Goal: Transaction & Acquisition: Book appointment/travel/reservation

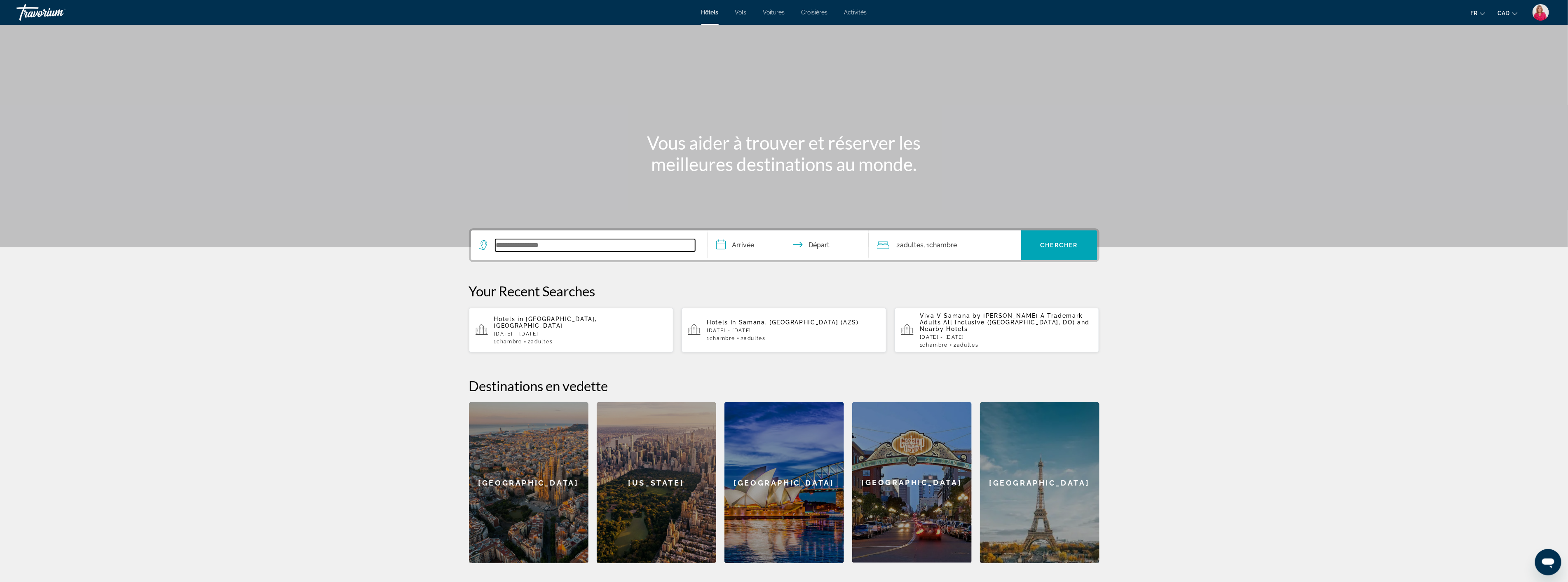
click at [532, 248] on input "Search widget" at bounding box center [595, 245] width 200 height 12
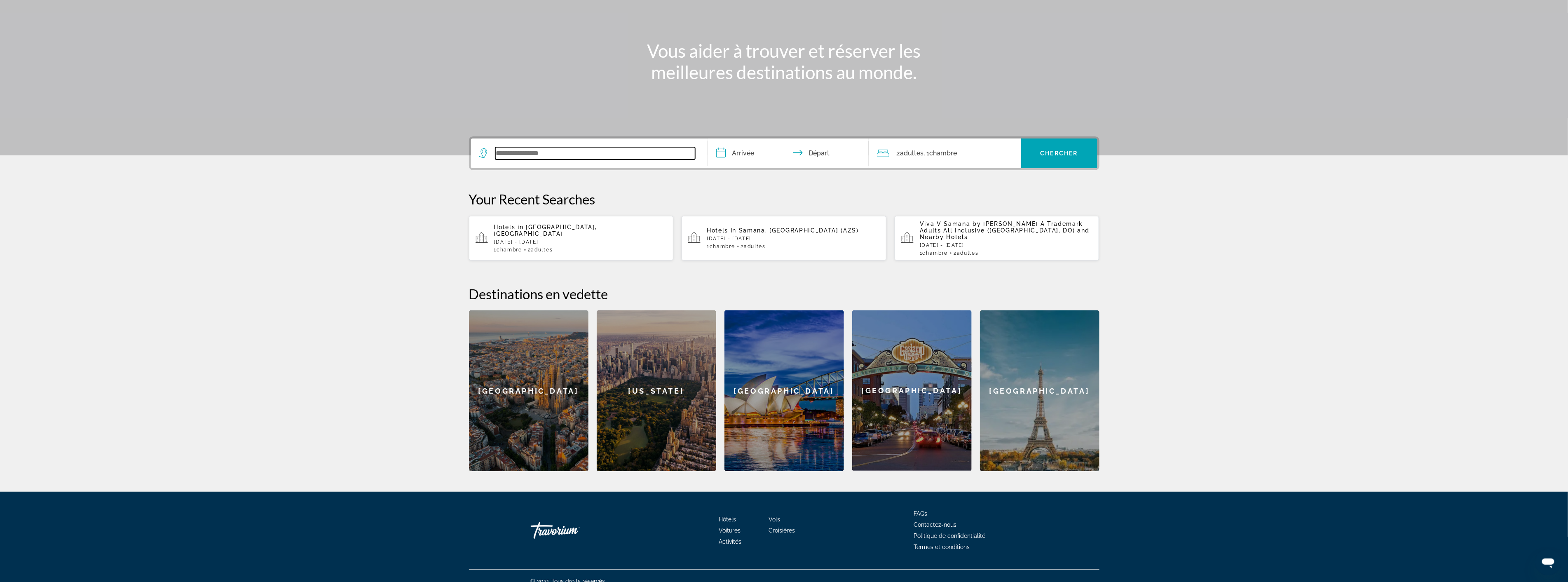
scroll to position [95, 0]
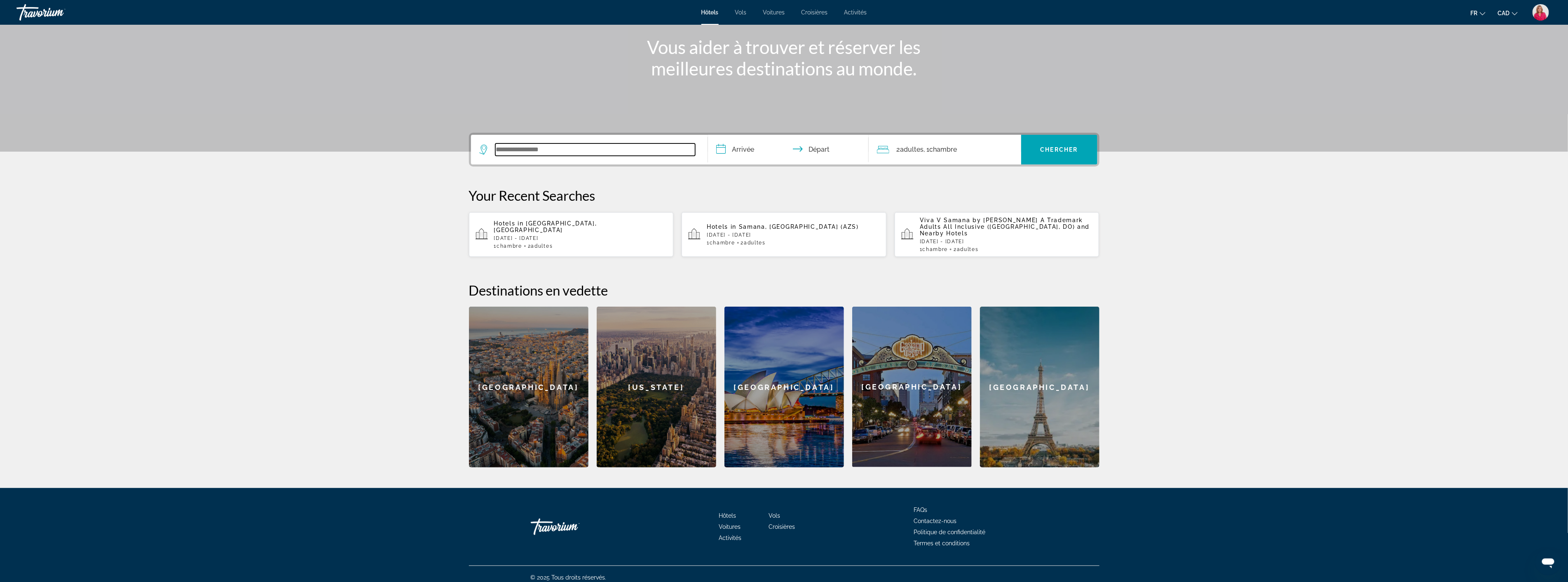
click at [525, 149] on input "Search widget" at bounding box center [595, 150] width 200 height 12
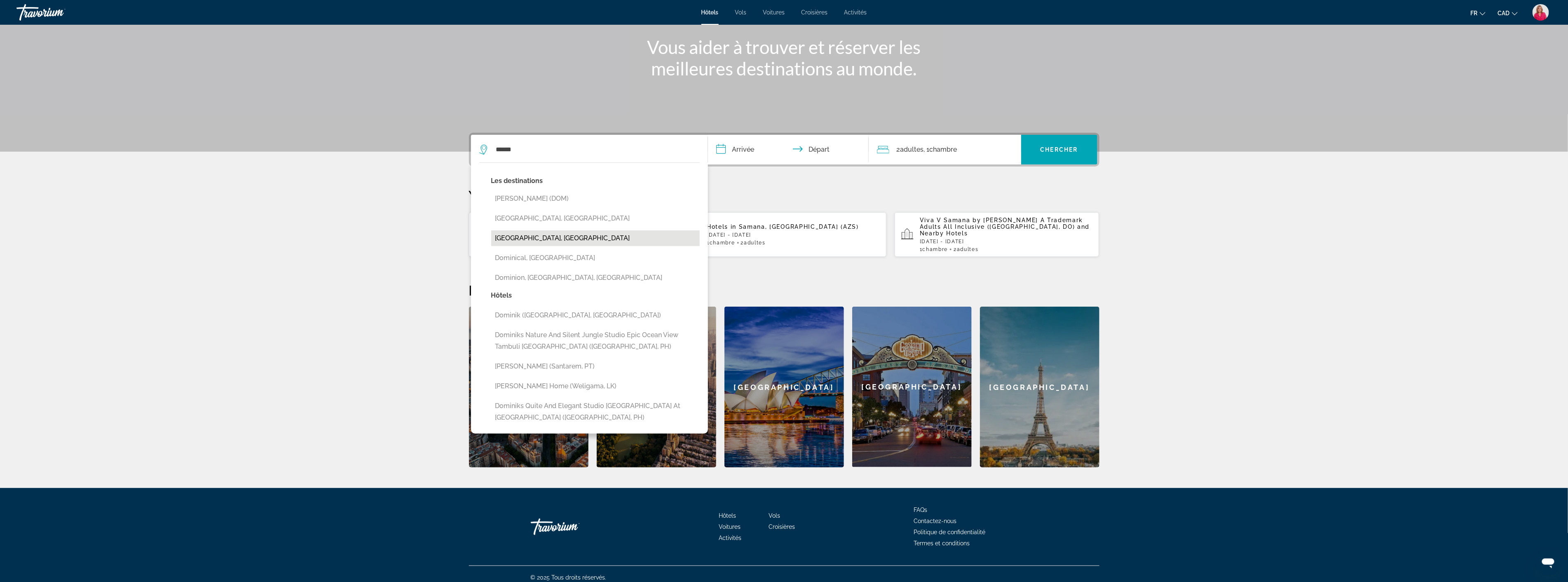
click at [570, 240] on button "Dominican Republic, Dominican Republic" at bounding box center [595, 238] width 208 height 16
type input "**********"
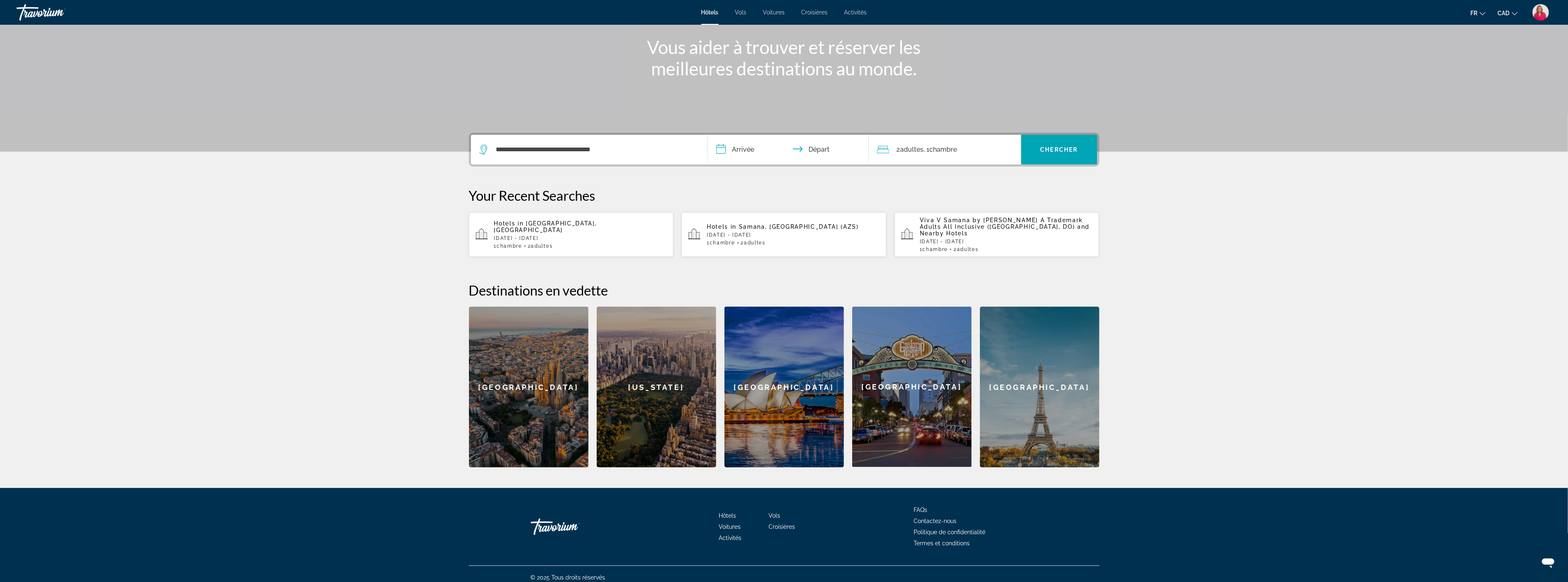
click at [399, 230] on section "**********" at bounding box center [784, 186] width 1568 height 563
click at [741, 154] on input "**********" at bounding box center [790, 150] width 164 height 32
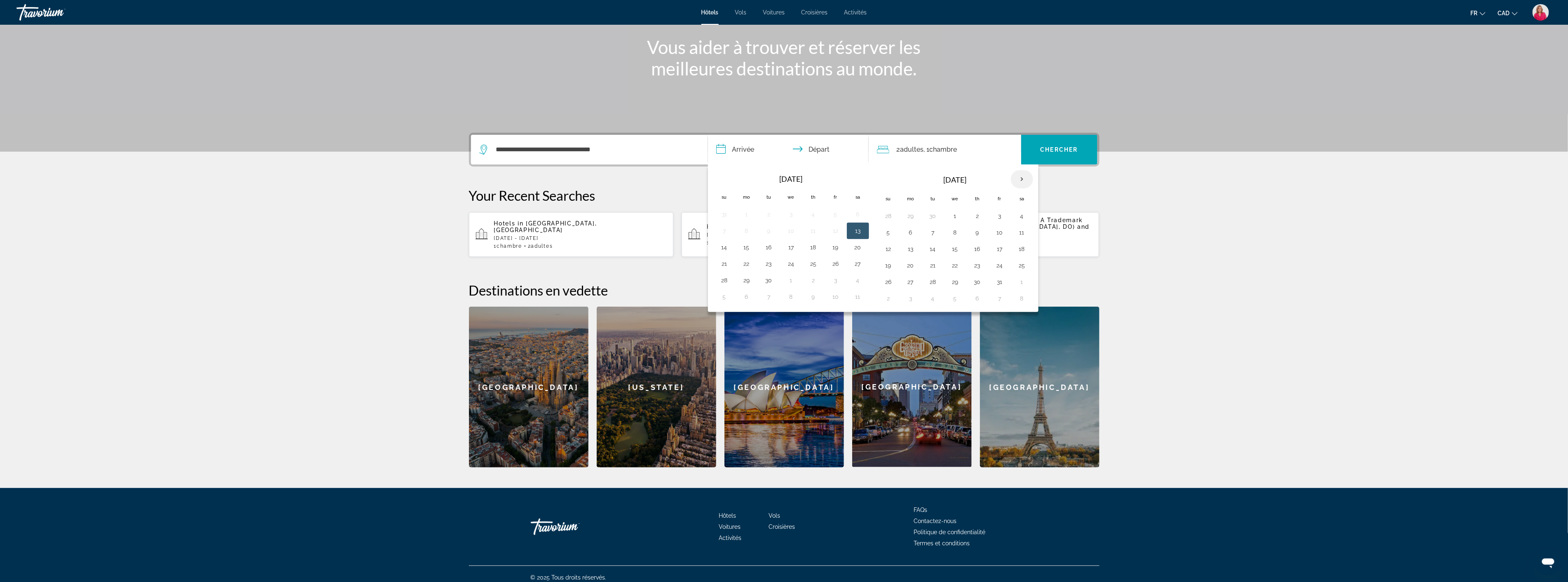
click at [1023, 178] on th "Next month" at bounding box center [1021, 179] width 22 height 18
click at [1021, 179] on th "Next month" at bounding box center [1021, 179] width 22 height 18
click at [912, 217] on button "1" at bounding box center [911, 216] width 13 height 12
click at [1056, 149] on span "Chercher" at bounding box center [1059, 149] width 37 height 7
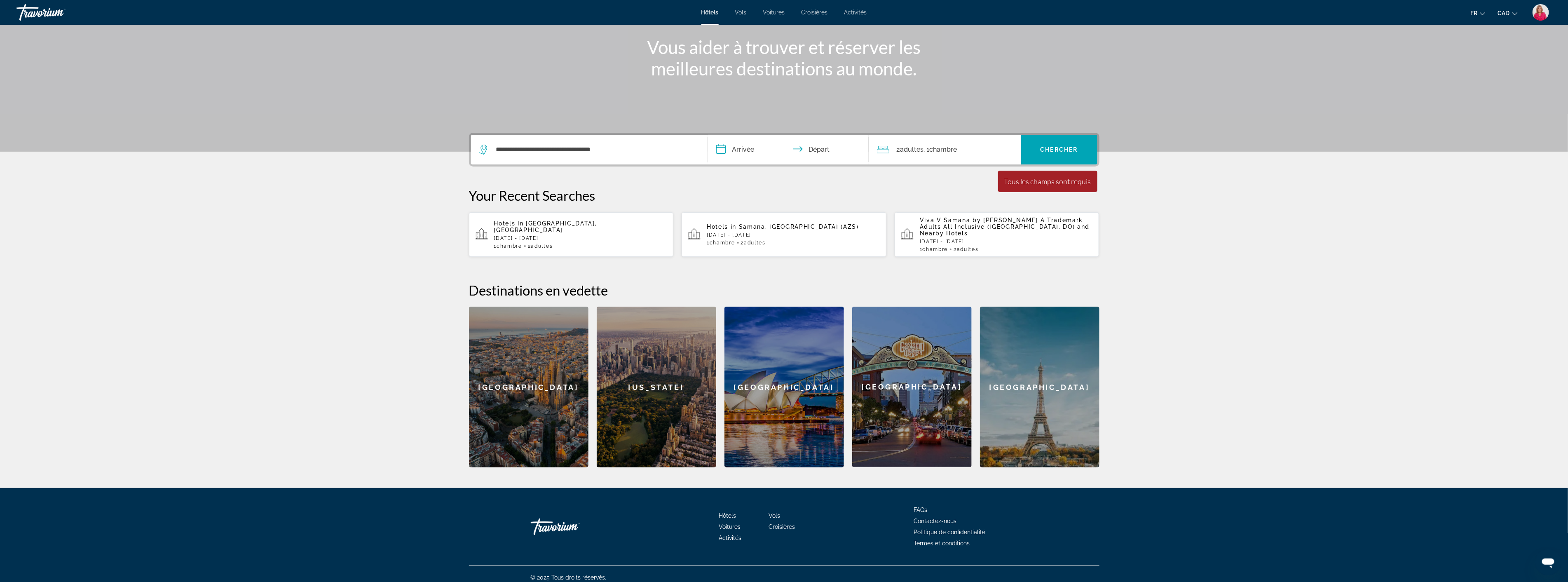
click at [762, 150] on input "**********" at bounding box center [790, 150] width 164 height 32
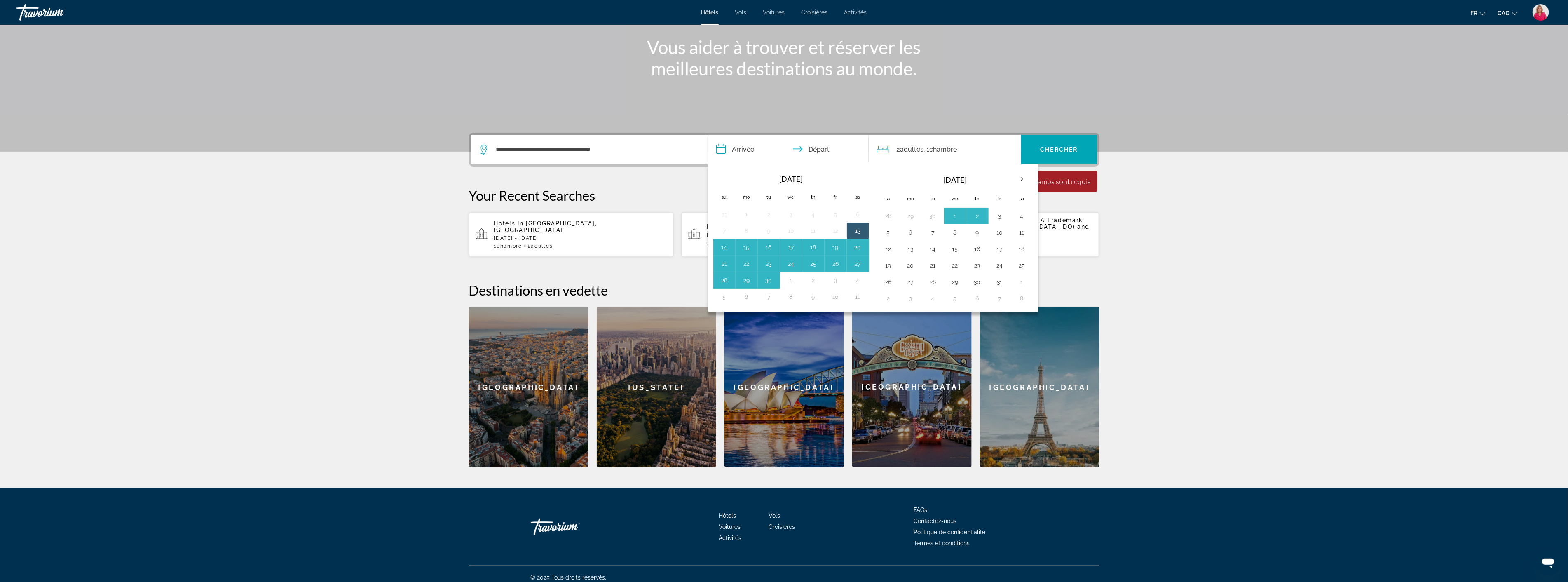
click at [916, 186] on th "Oct 2025" at bounding box center [955, 180] width 111 height 20
click at [1023, 180] on th "Next month" at bounding box center [1021, 179] width 22 height 18
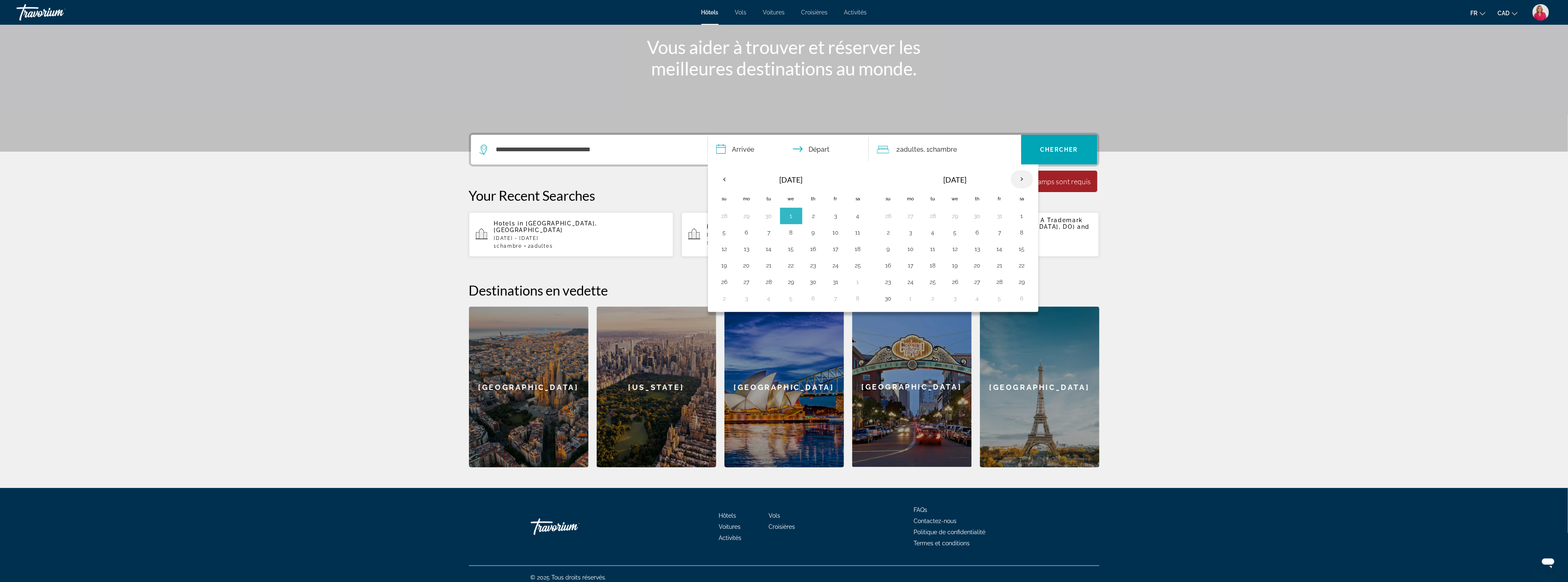
click at [1023, 180] on th "Next month" at bounding box center [1021, 179] width 22 height 18
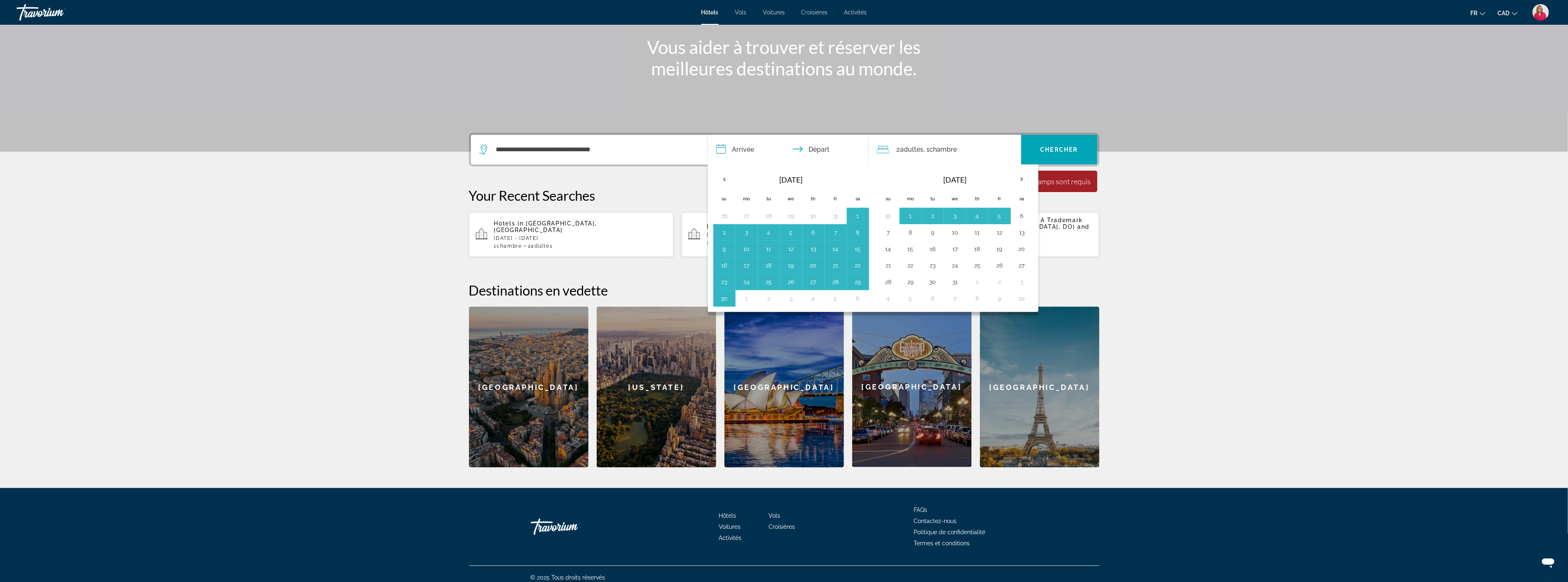
click at [920, 171] on th "Dec 2025" at bounding box center [955, 180] width 111 height 20
click at [910, 213] on button "1" at bounding box center [911, 216] width 13 height 12
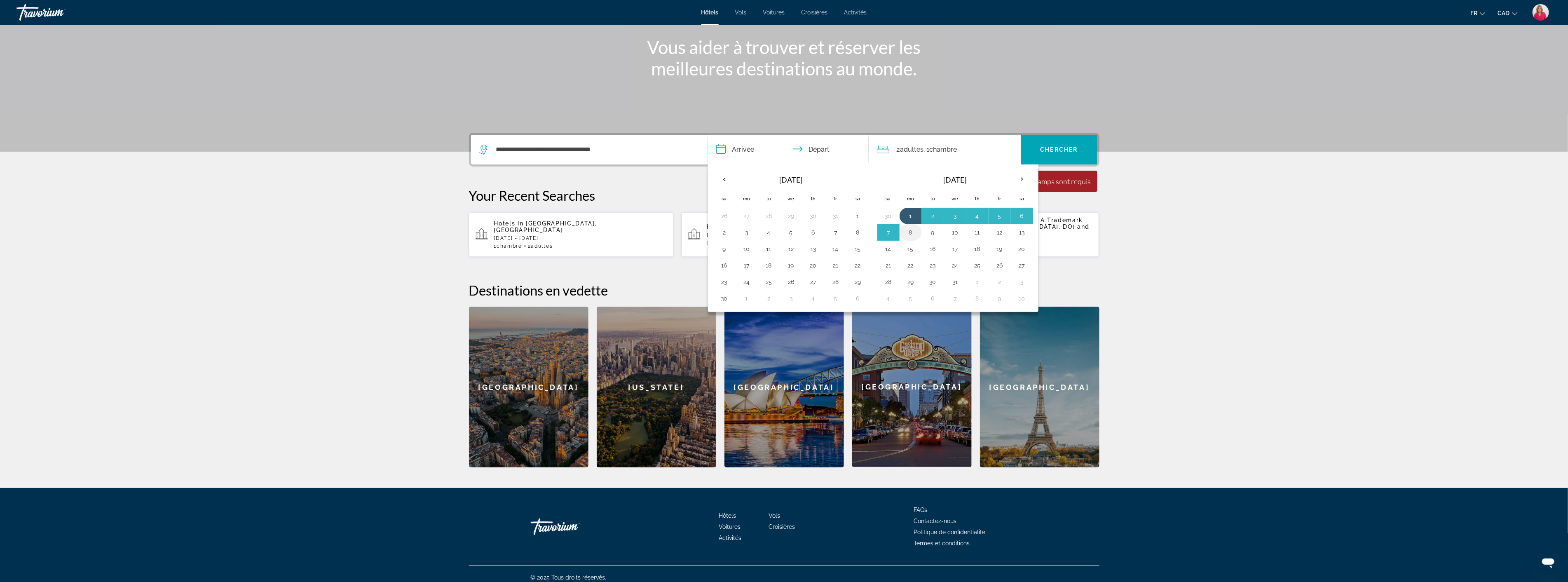
click at [908, 229] on button "8" at bounding box center [911, 232] width 13 height 12
type input "**********"
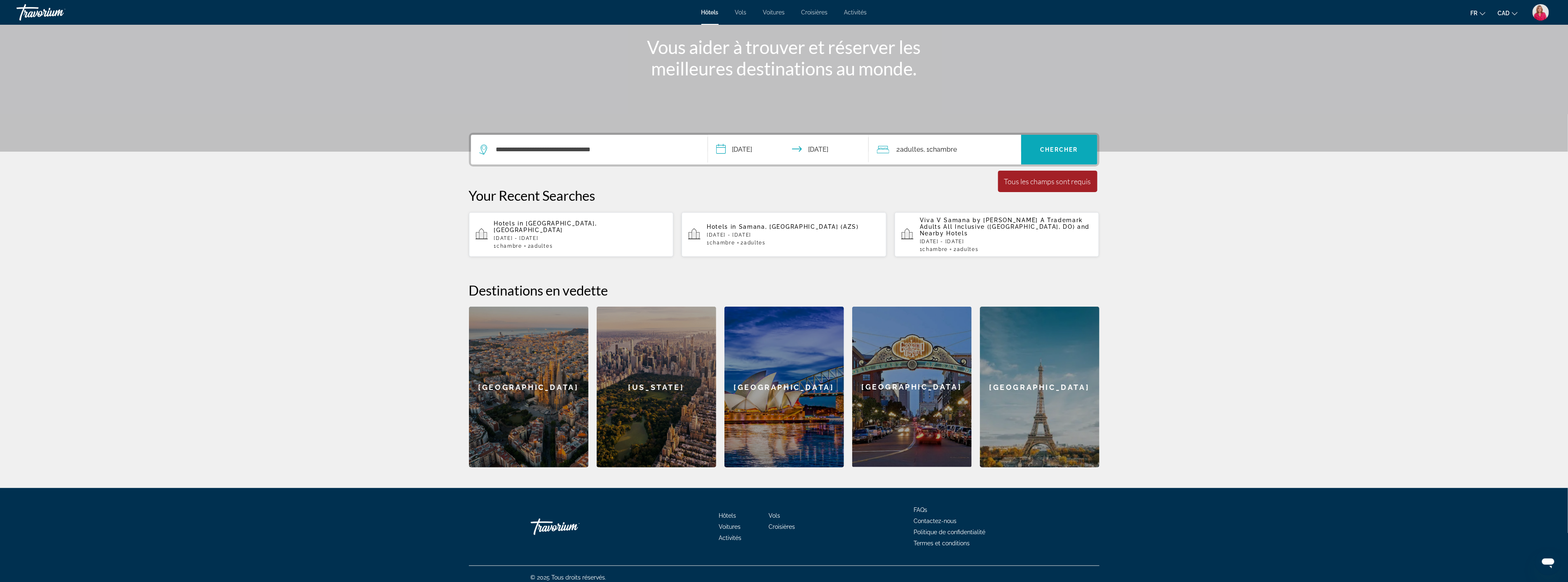
click at [1073, 150] on span "Chercher" at bounding box center [1059, 149] width 37 height 7
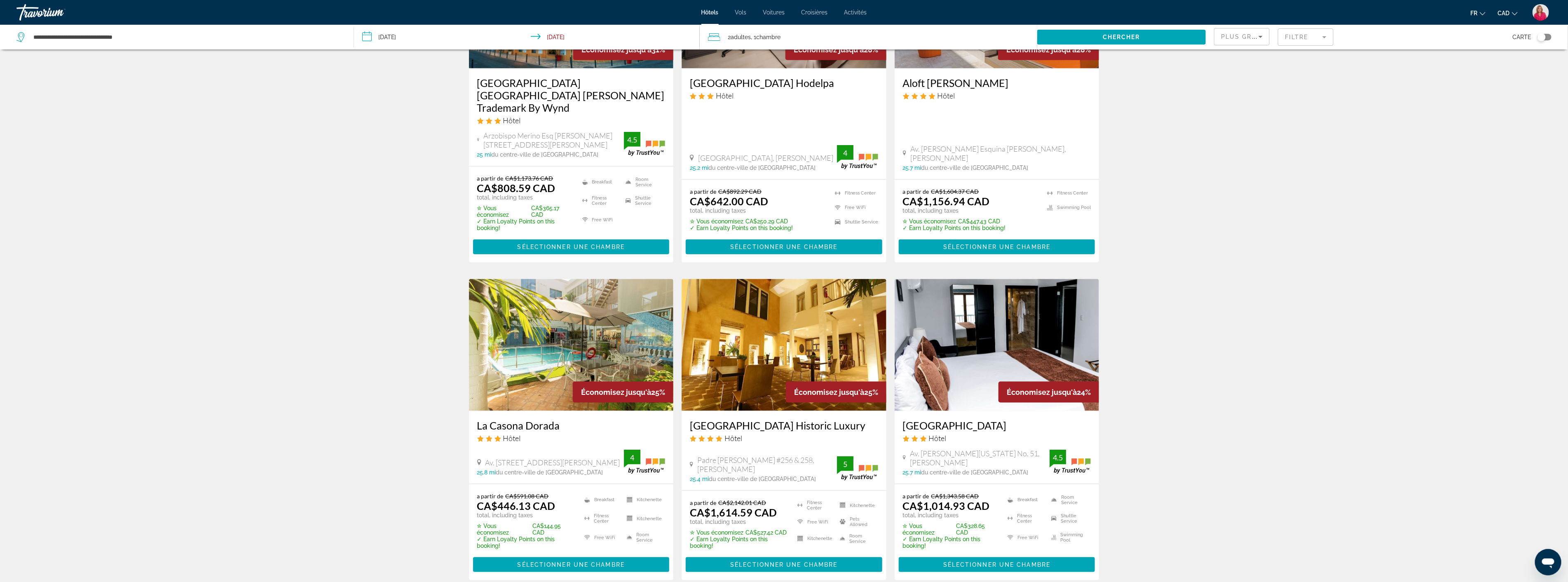
scroll to position [870, 0]
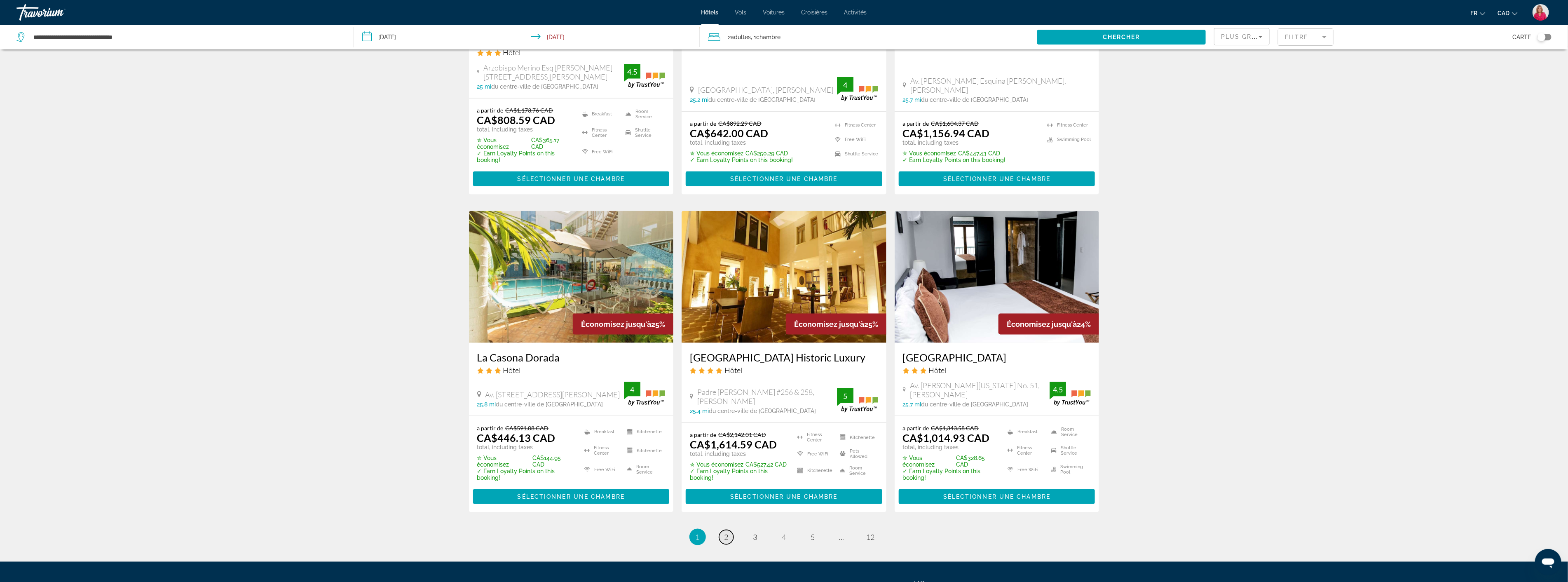
click at [724, 532] on span "2" at bounding box center [726, 537] width 4 height 9
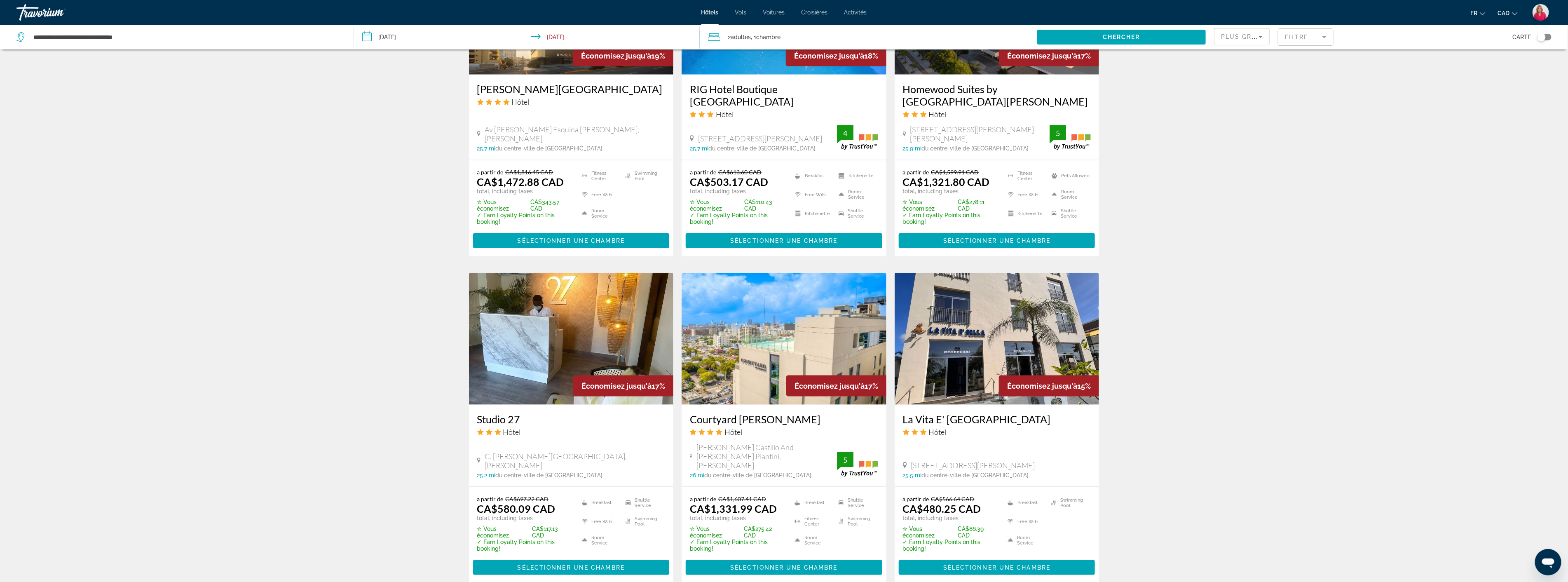
scroll to position [824, 0]
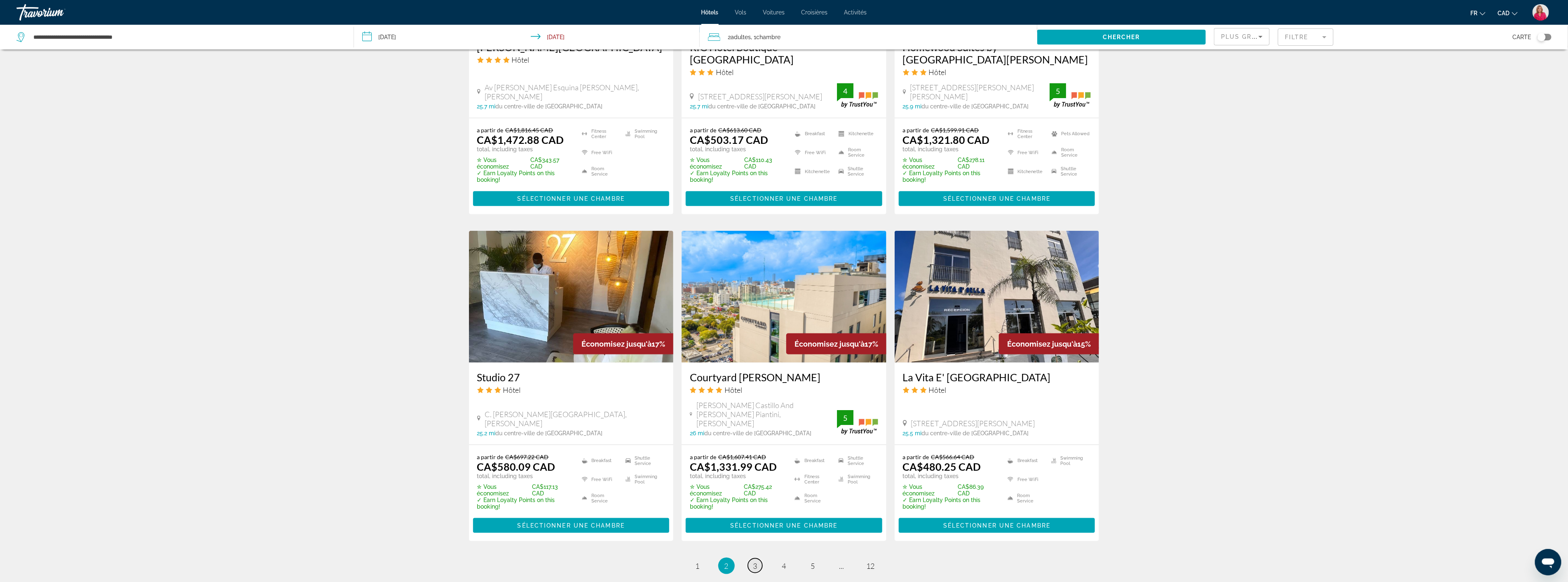
click at [754, 561] on span "3" at bounding box center [755, 565] width 4 height 9
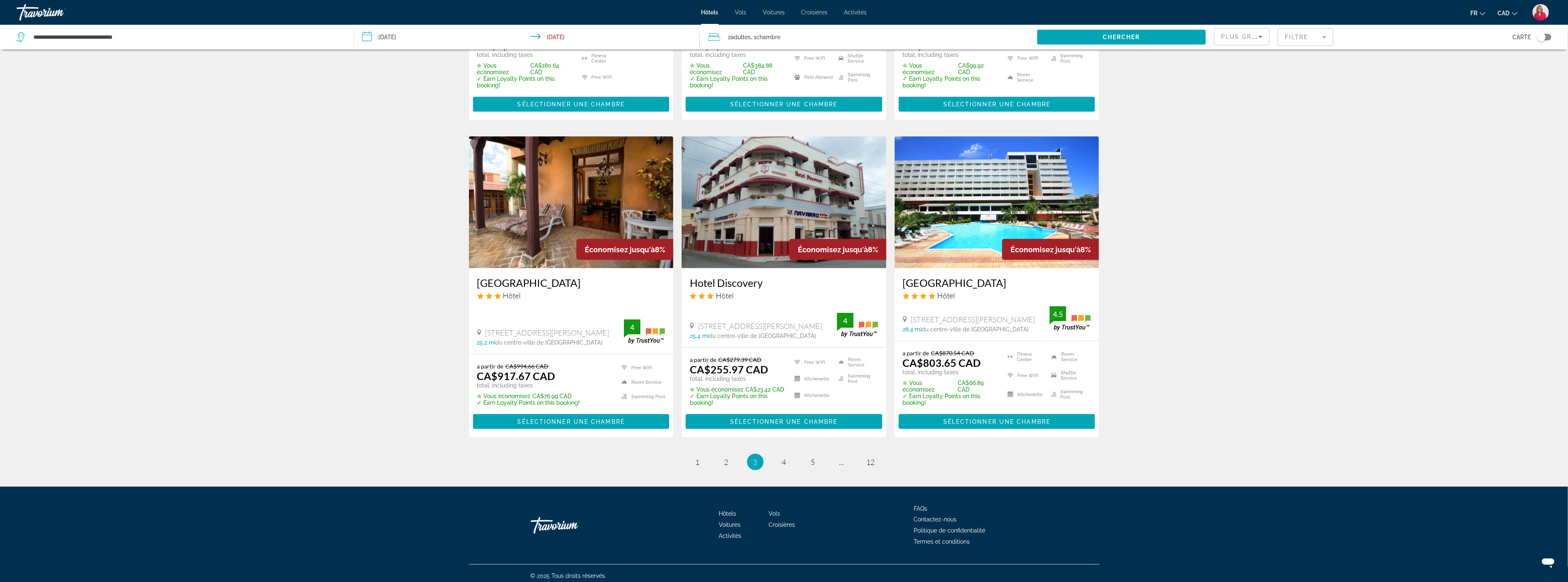
scroll to position [905, 0]
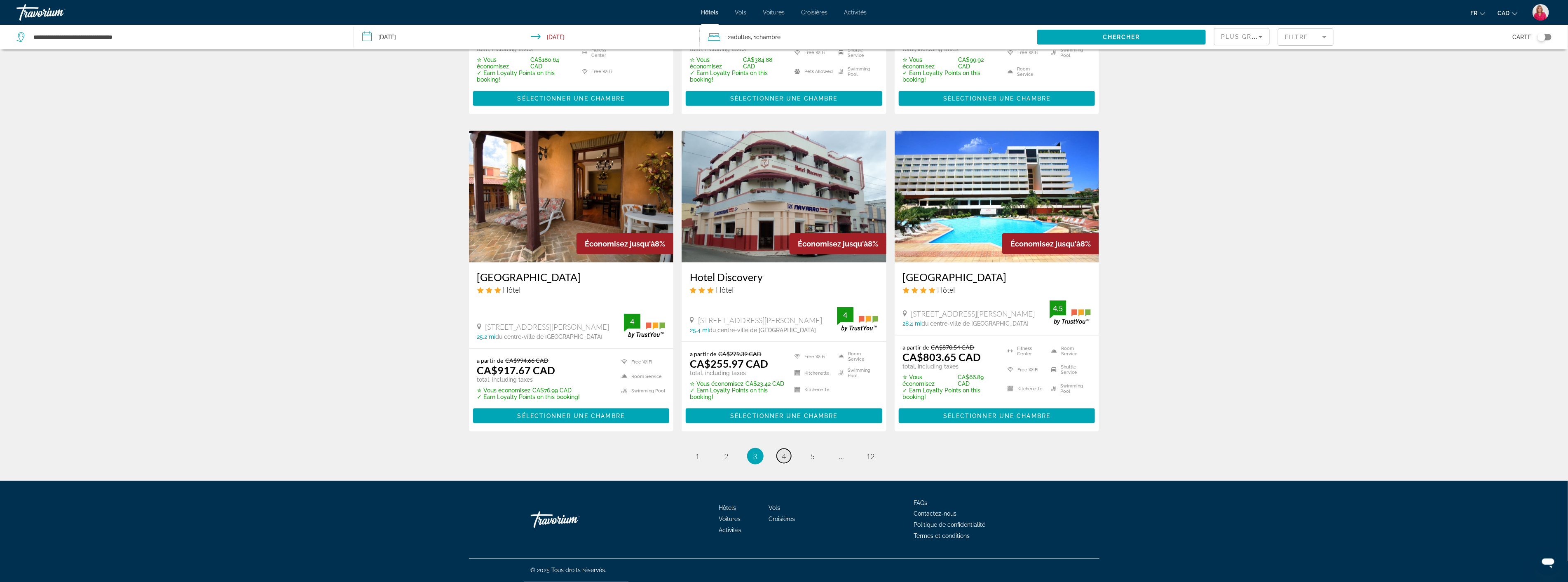
click at [784, 456] on span "4" at bounding box center [784, 456] width 4 height 9
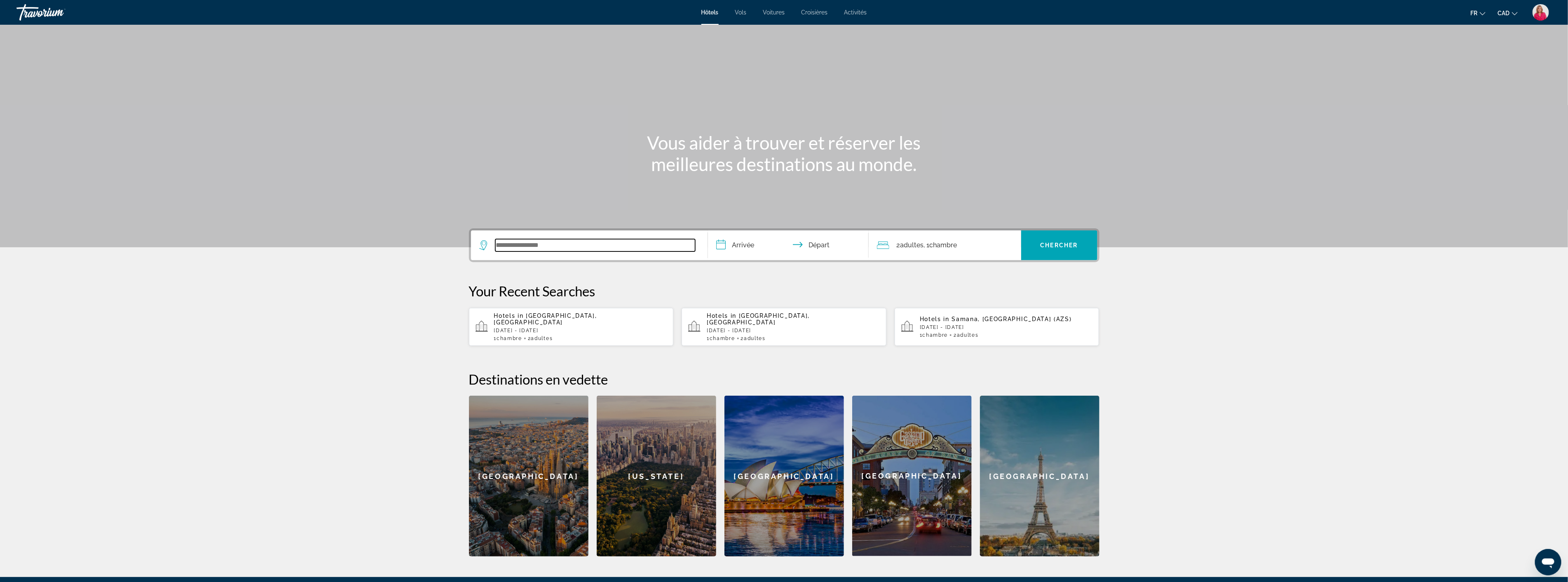
click at [569, 246] on input "Search widget" at bounding box center [595, 245] width 200 height 12
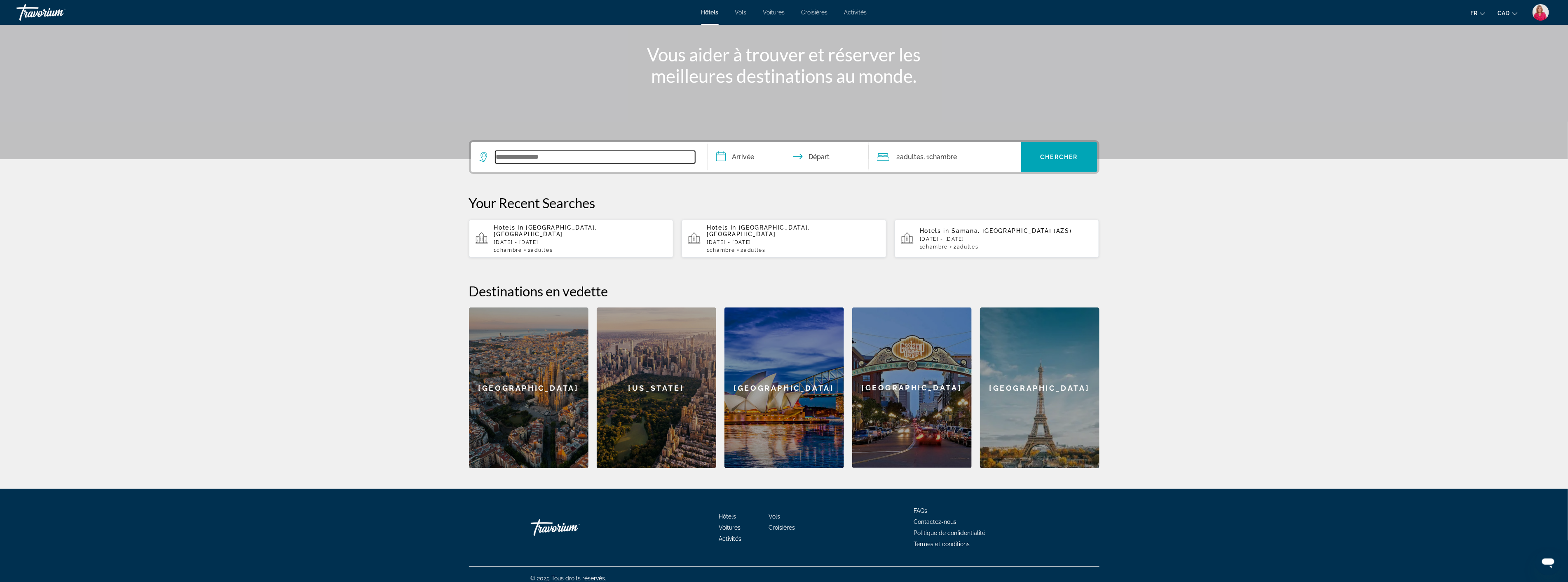
scroll to position [89, 0]
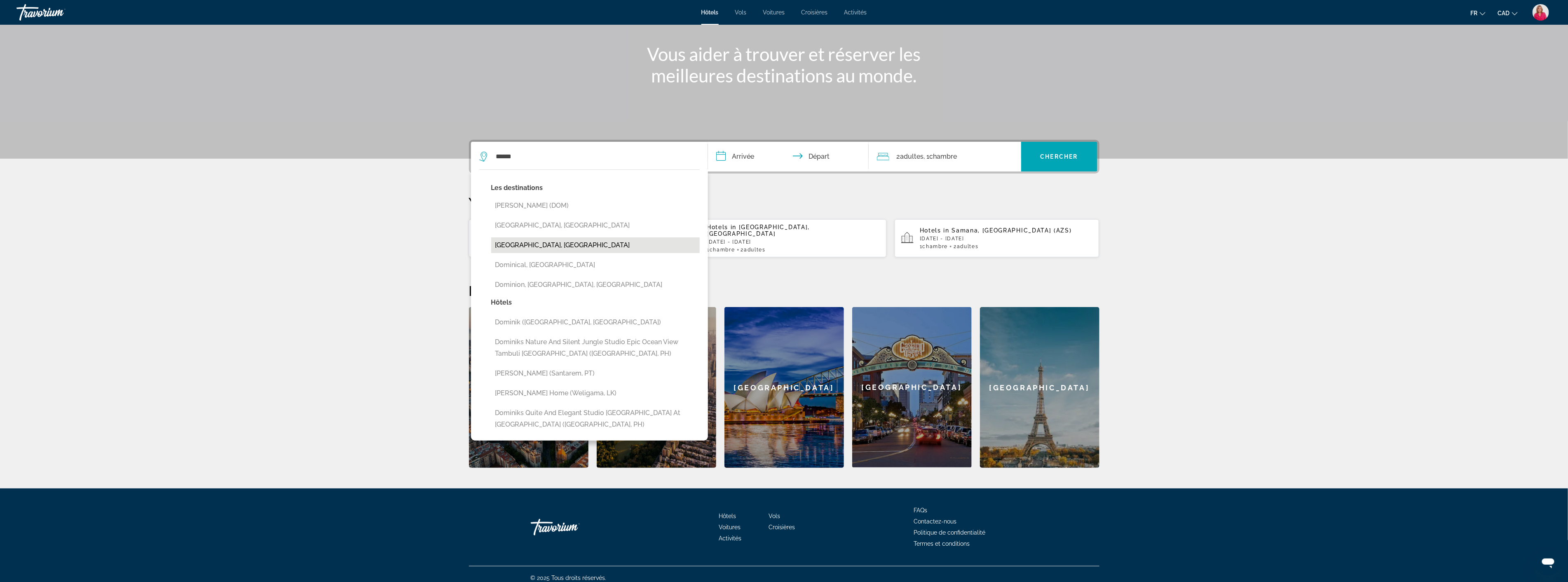
click at [600, 243] on button "[GEOGRAPHIC_DATA], [GEOGRAPHIC_DATA]" at bounding box center [595, 245] width 208 height 16
type input "**********"
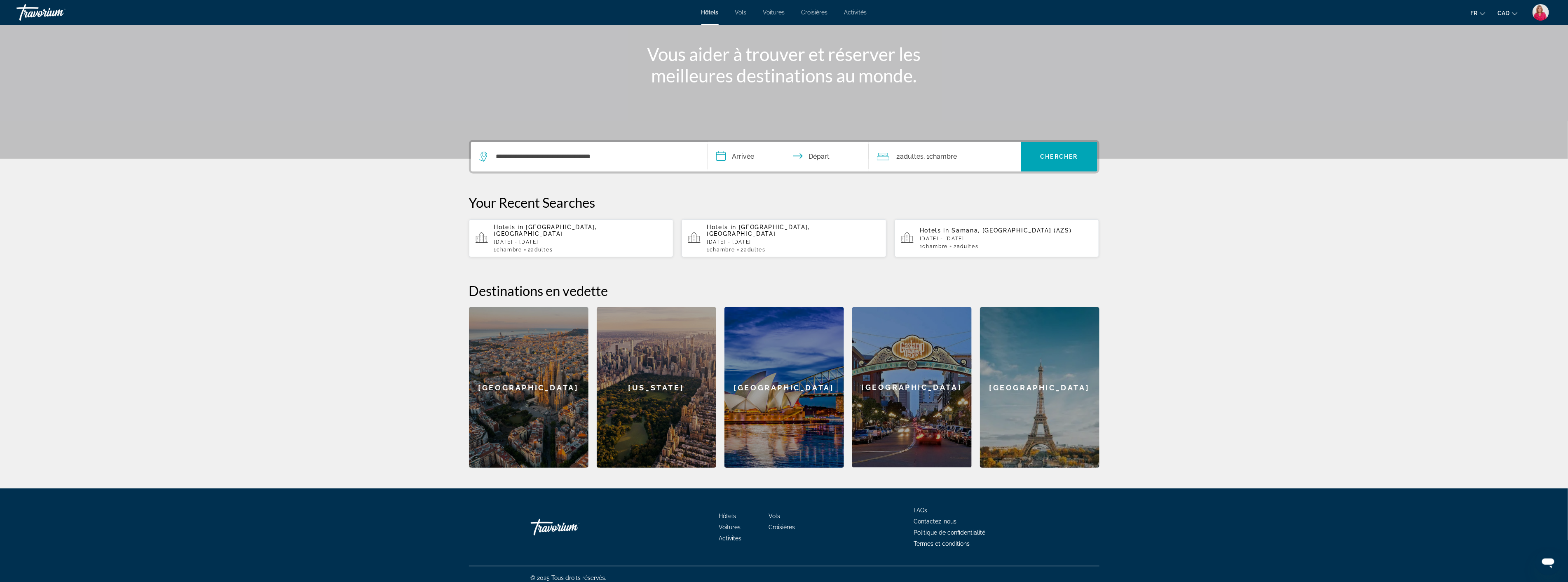
click at [754, 158] on input "**********" at bounding box center [790, 158] width 164 height 32
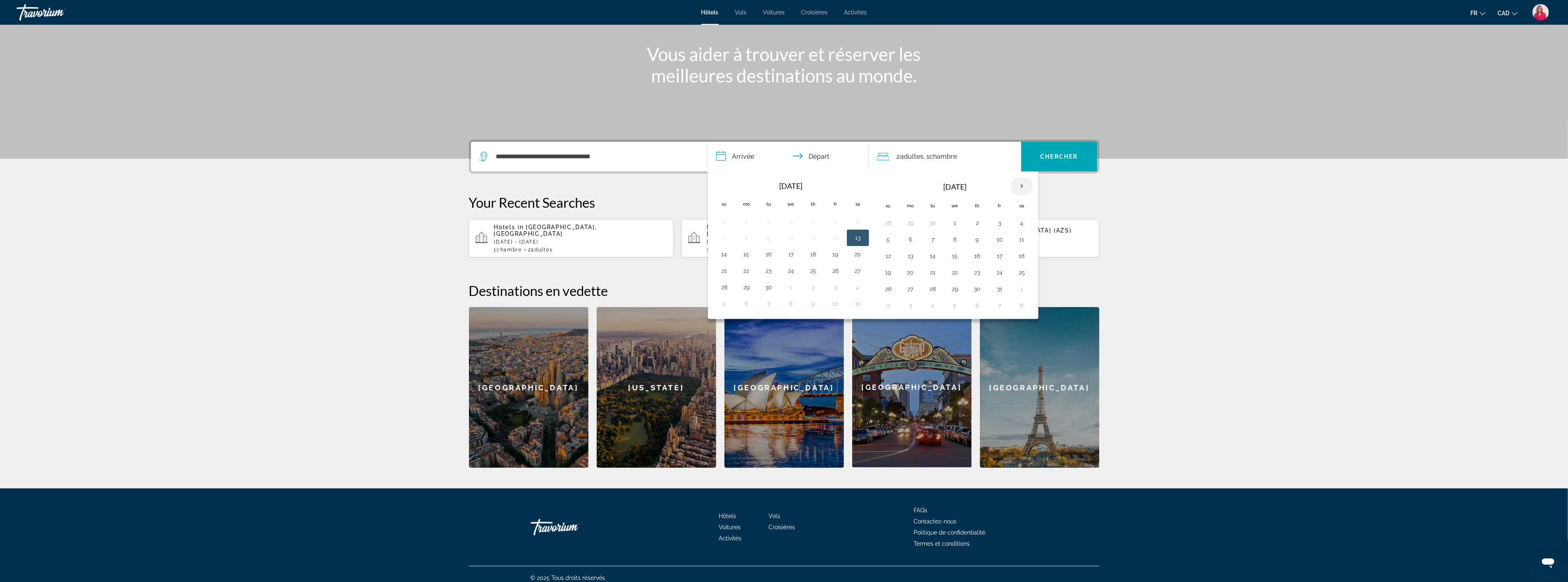
click at [1023, 186] on th "Next month" at bounding box center [1021, 186] width 22 height 18
click at [914, 239] on button "8" at bounding box center [911, 239] width 13 height 12
click at [912, 255] on button "15" at bounding box center [911, 256] width 13 height 12
type input "**********"
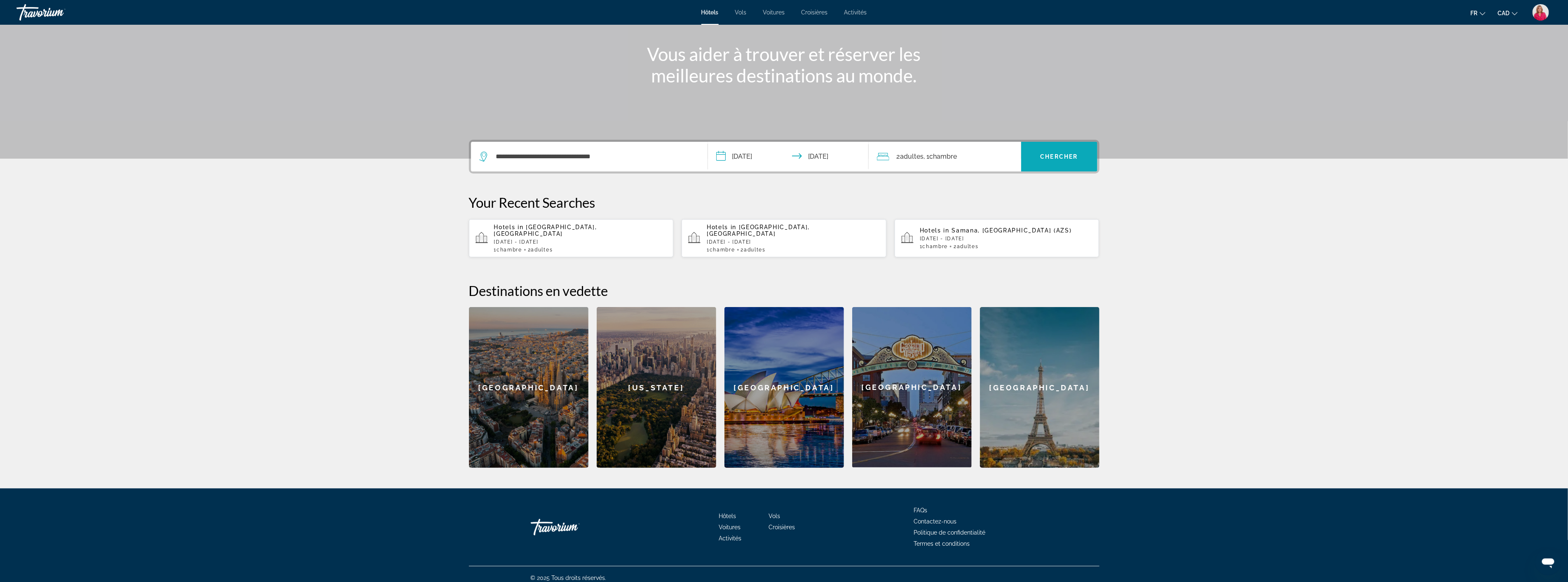
click at [1067, 155] on span "Chercher" at bounding box center [1059, 157] width 37 height 7
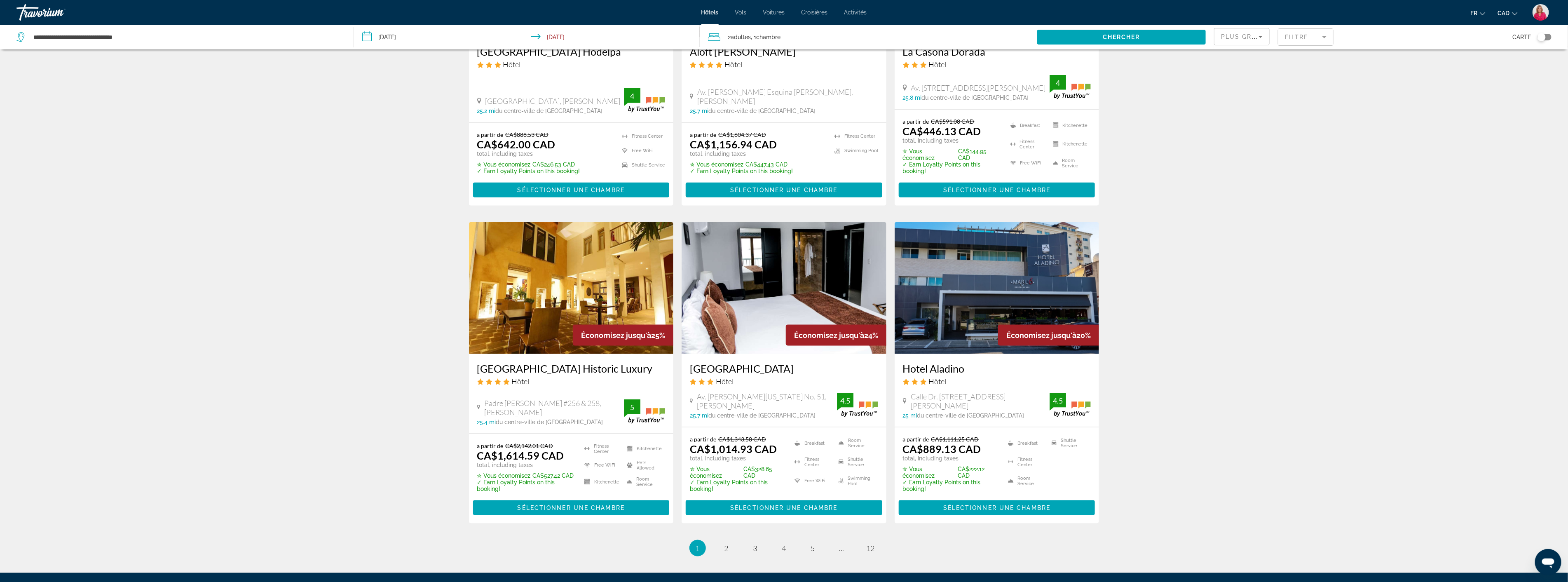
scroll to position [824, 0]
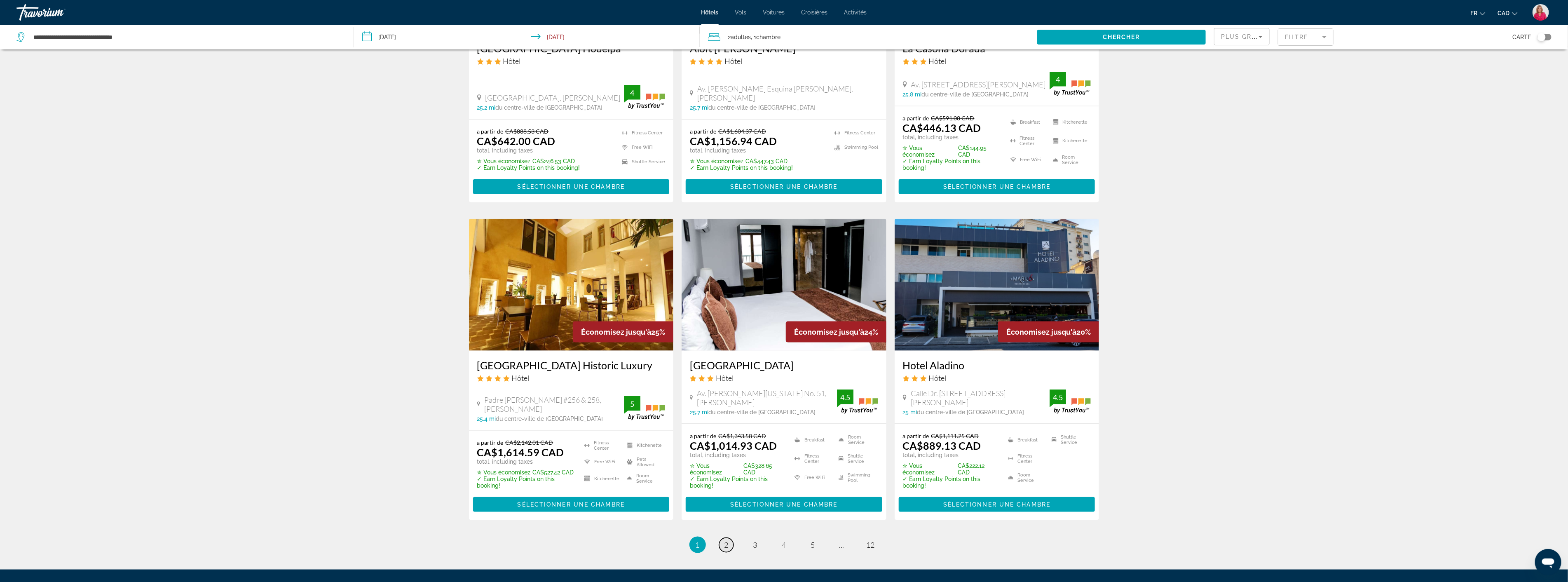
click at [726, 540] on span "2" at bounding box center [726, 545] width 4 height 9
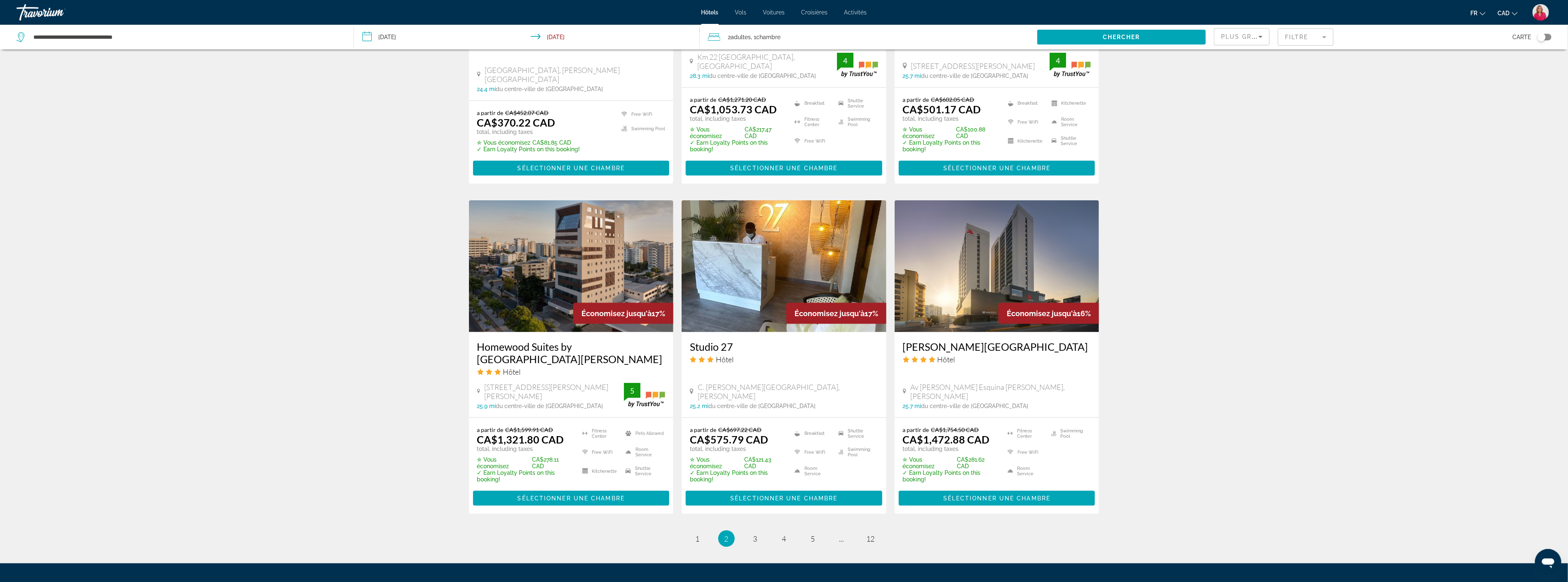
scroll to position [913, 0]
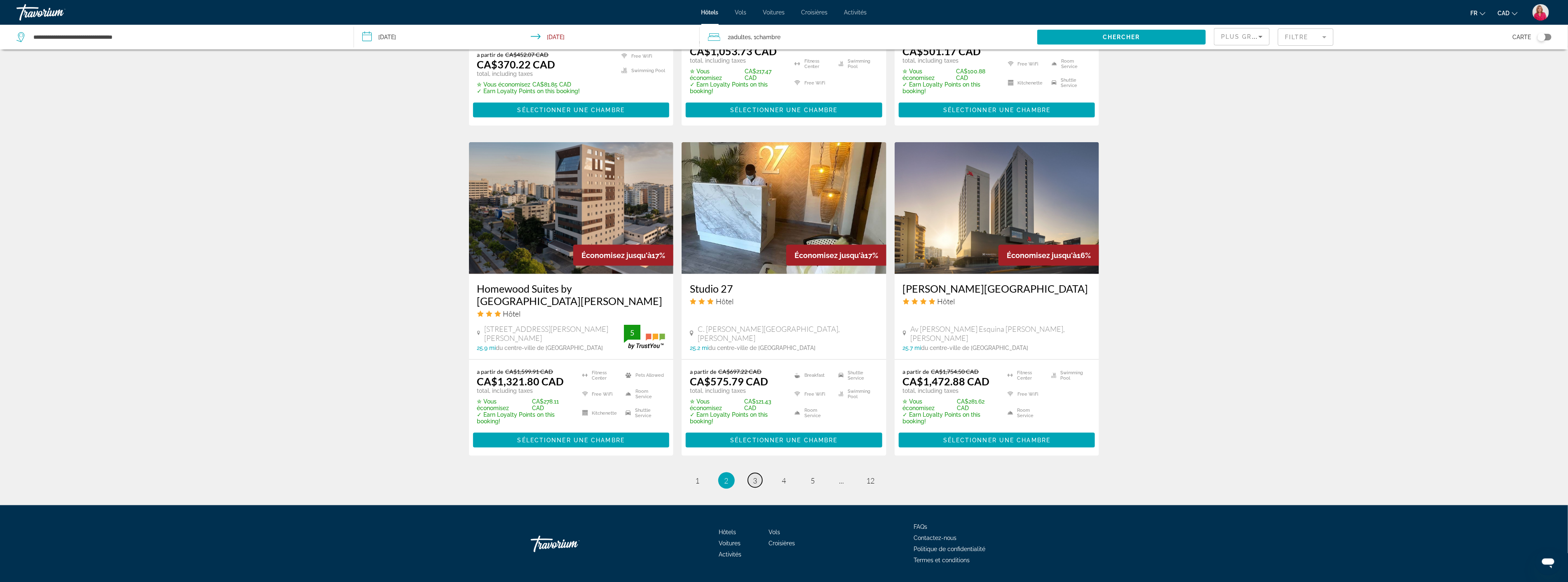
click at [756, 476] on span "3" at bounding box center [755, 480] width 4 height 9
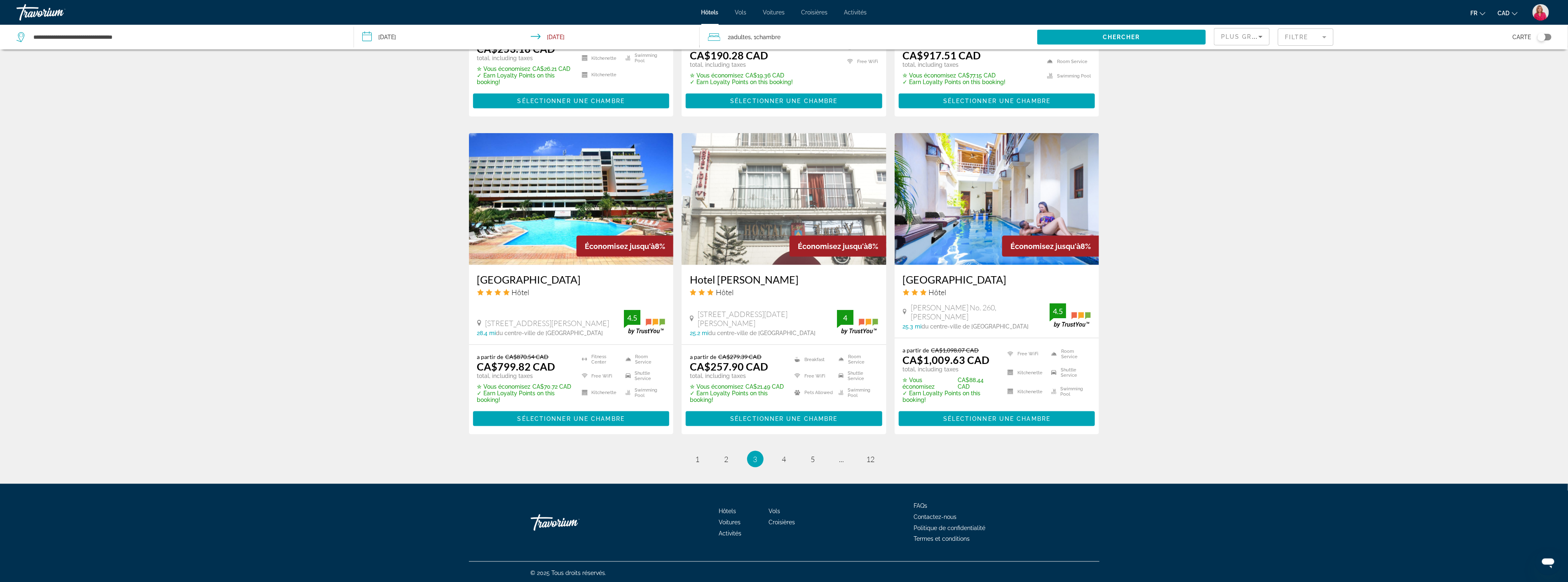
scroll to position [873, 0]
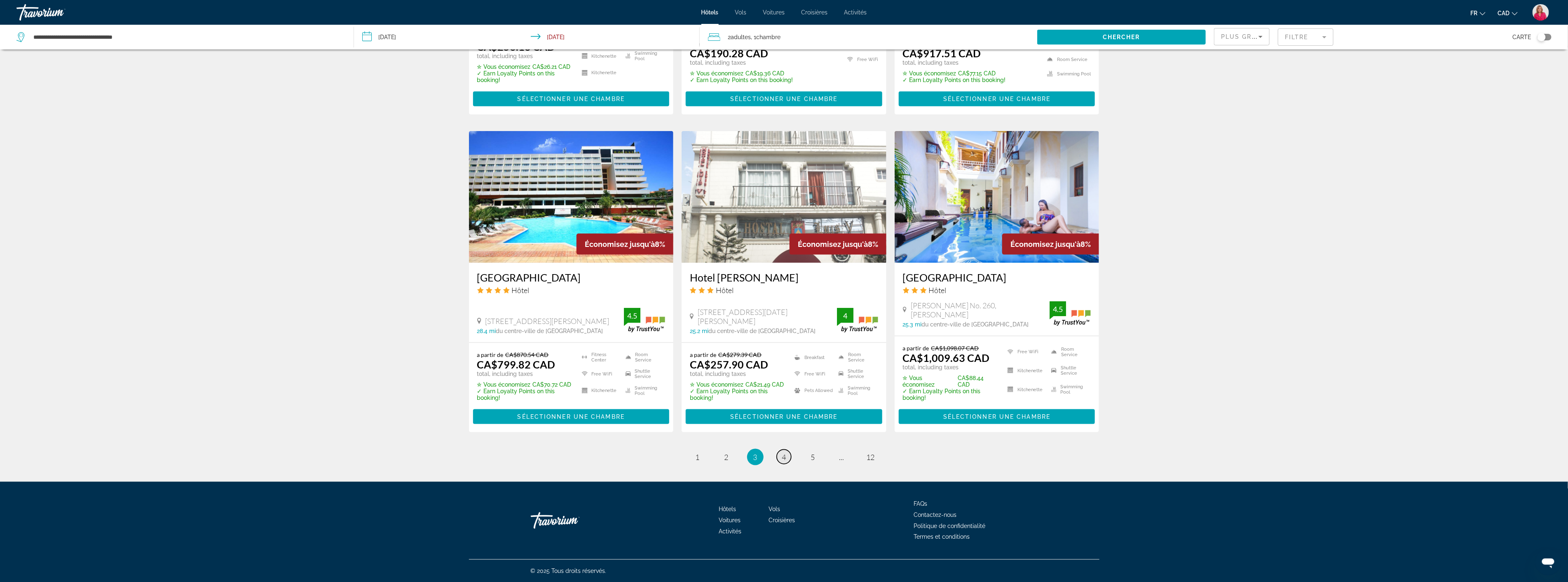
click at [785, 455] on span "4" at bounding box center [784, 457] width 4 height 9
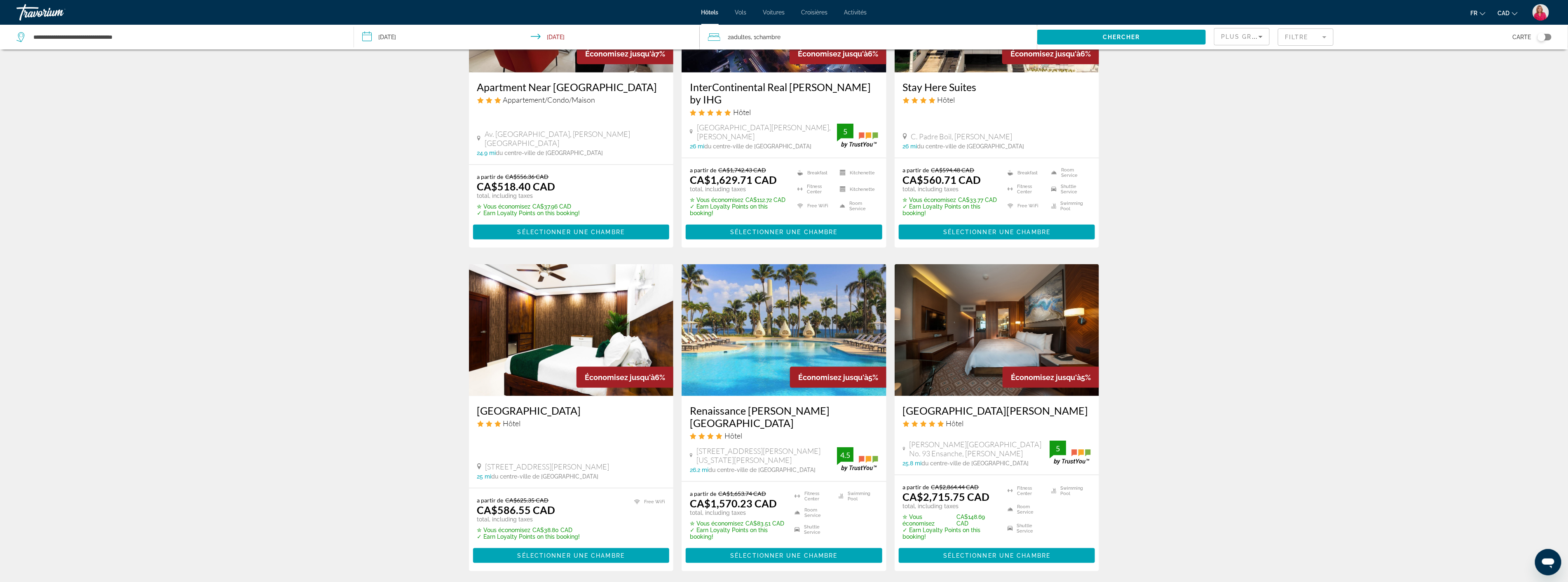
scroll to position [824, 0]
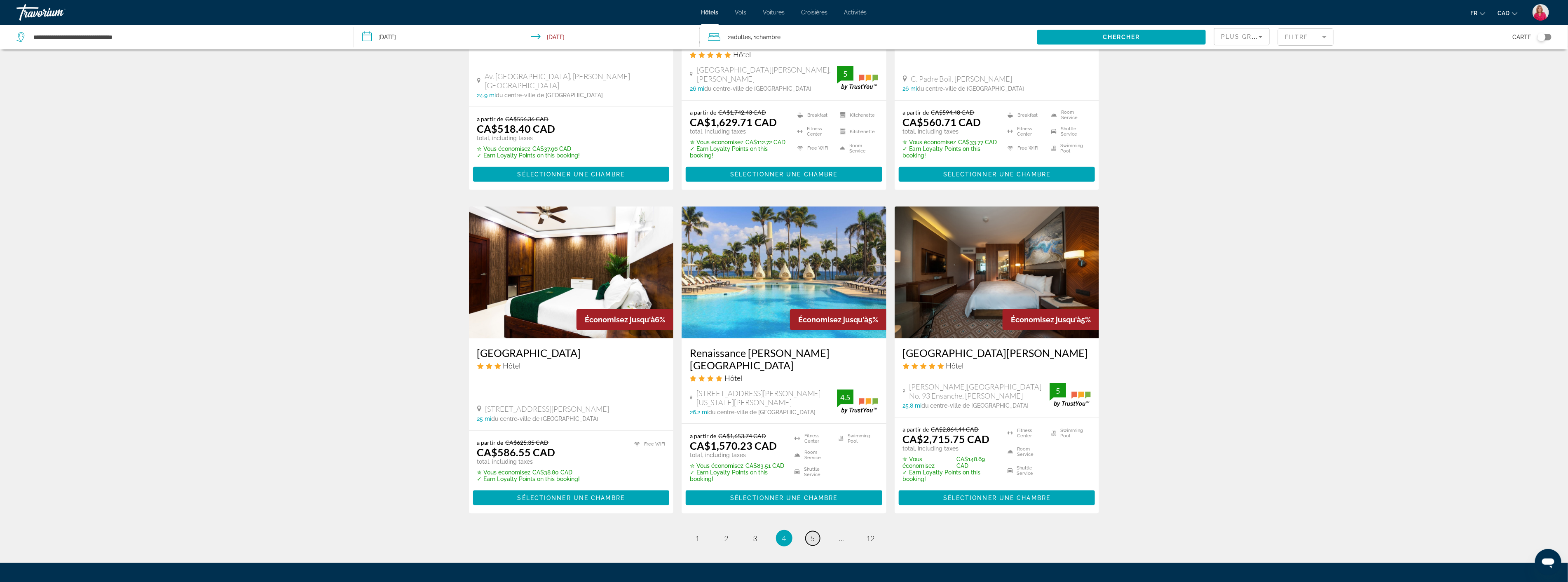
click at [813, 539] on span "5" at bounding box center [812, 538] width 4 height 9
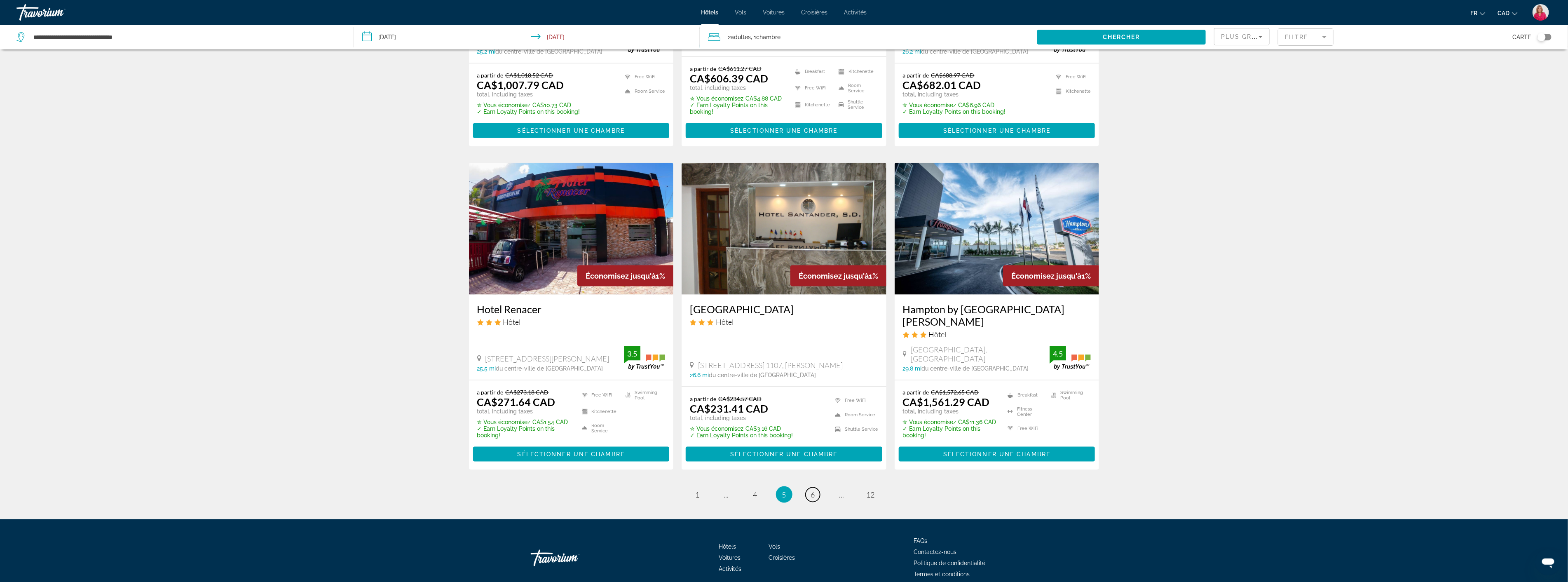
scroll to position [890, 0]
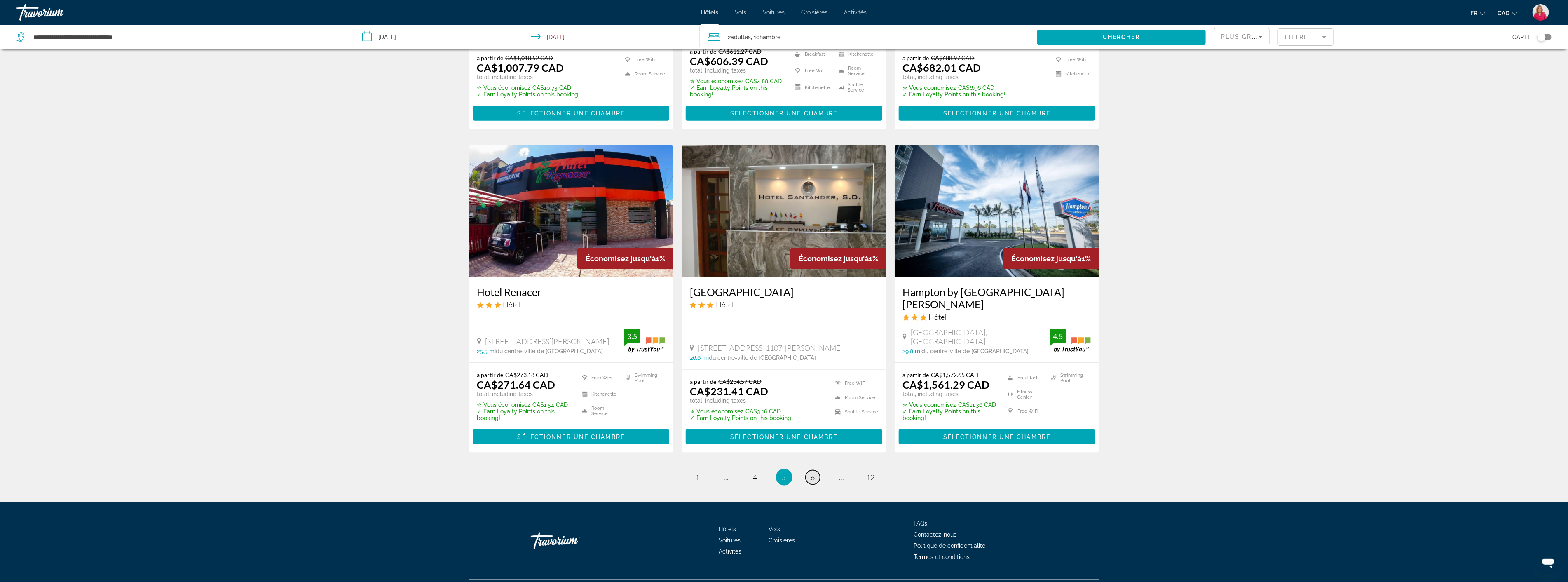
click at [816, 470] on link "page 6" at bounding box center [813, 477] width 15 height 15
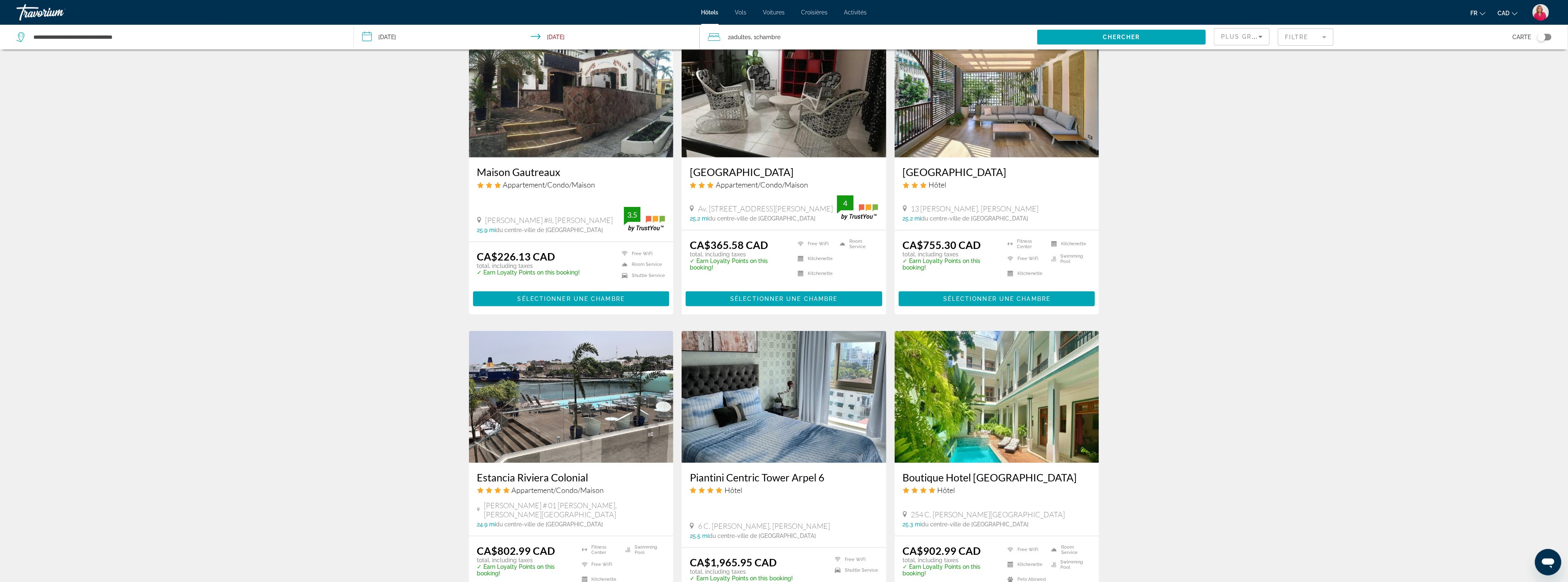
scroll to position [458, 0]
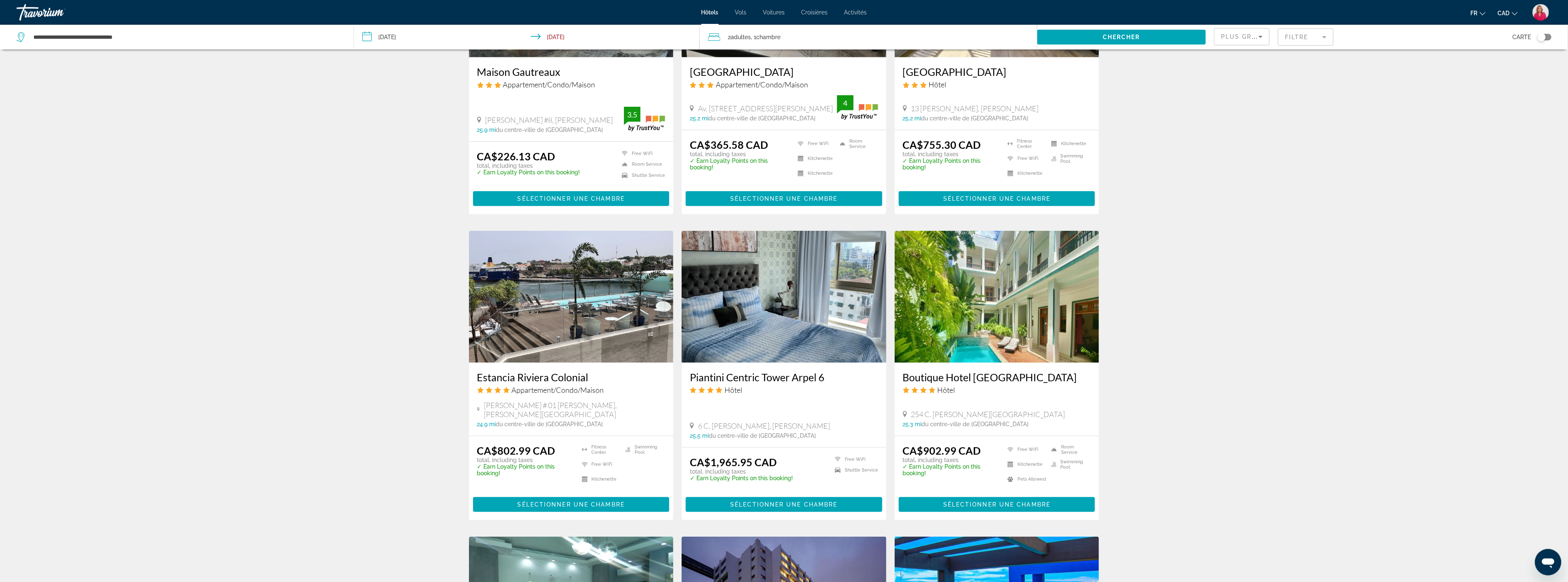
click at [1262, 40] on icon "Sort by" at bounding box center [1261, 37] width 10 height 10
click at [1276, 256] on div at bounding box center [784, 291] width 1568 height 582
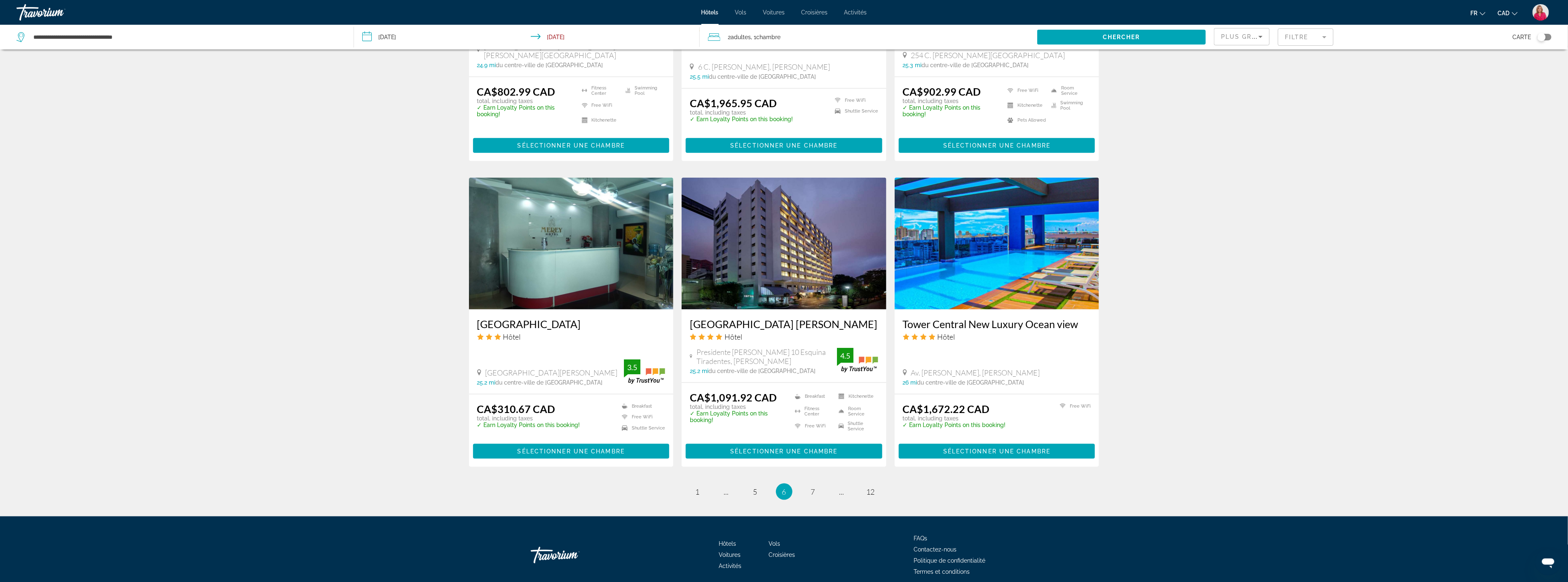
scroll to position [852, 0]
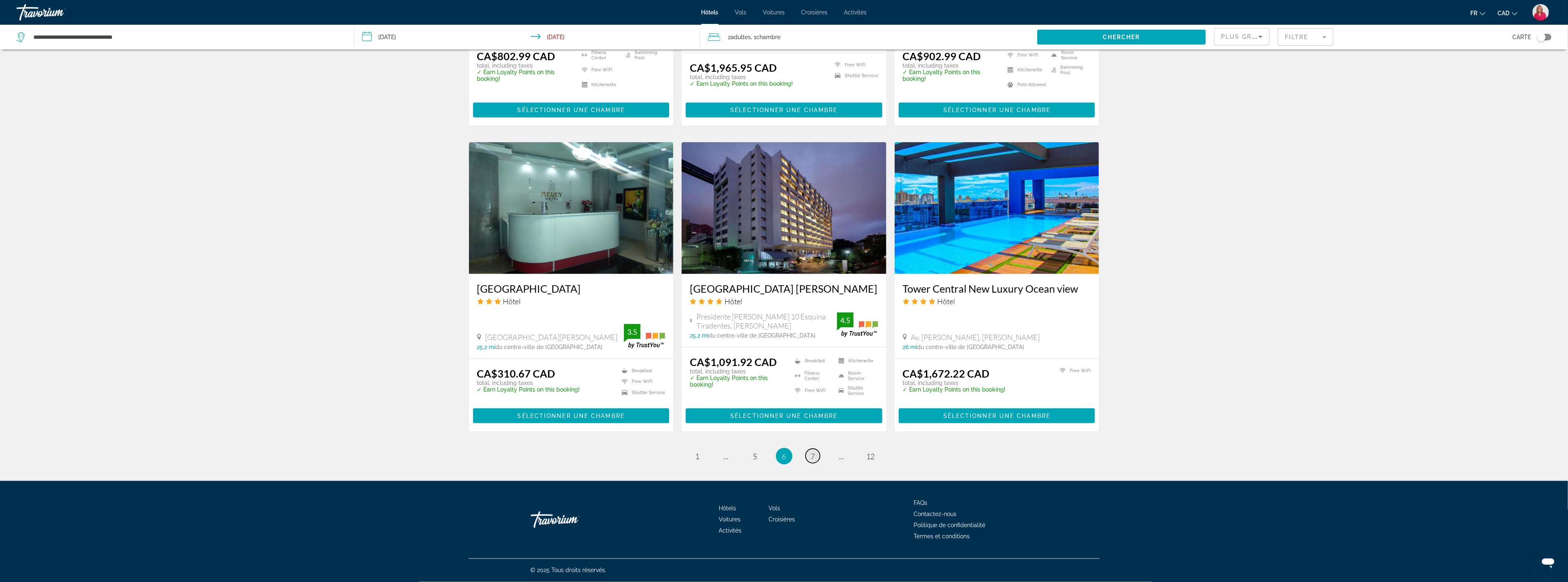
click at [812, 459] on span "7" at bounding box center [812, 456] width 4 height 9
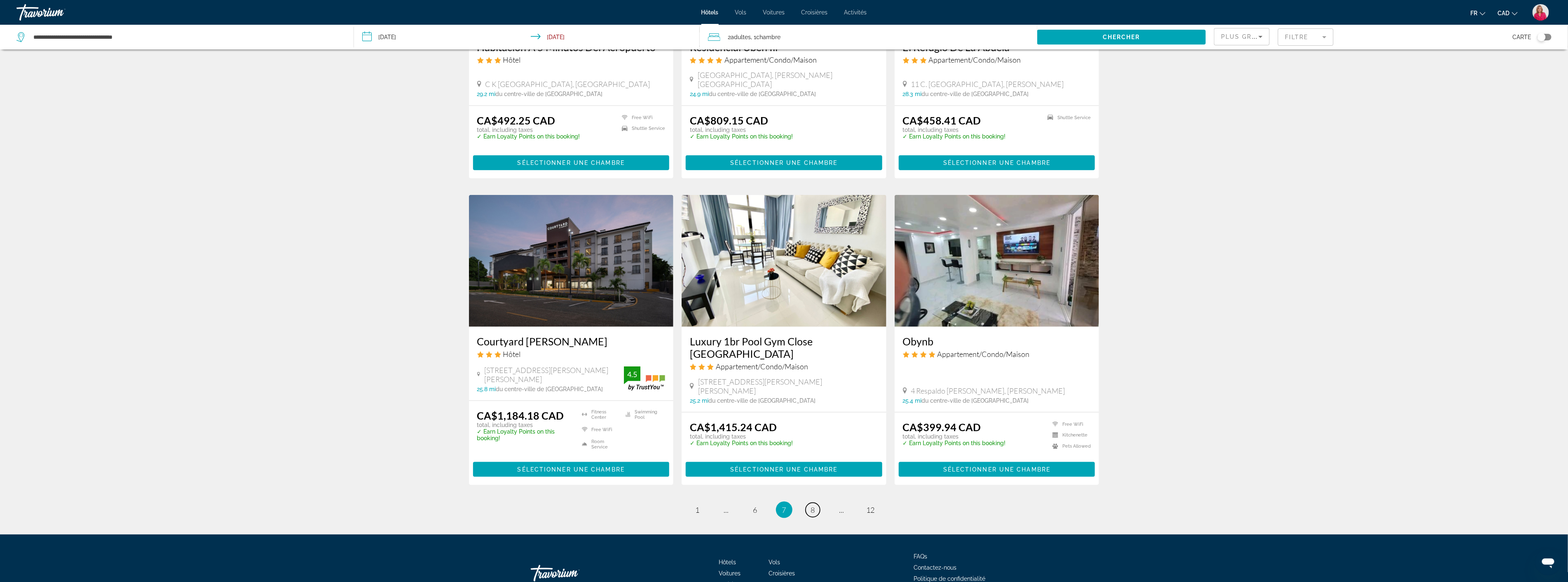
scroll to position [823, 0]
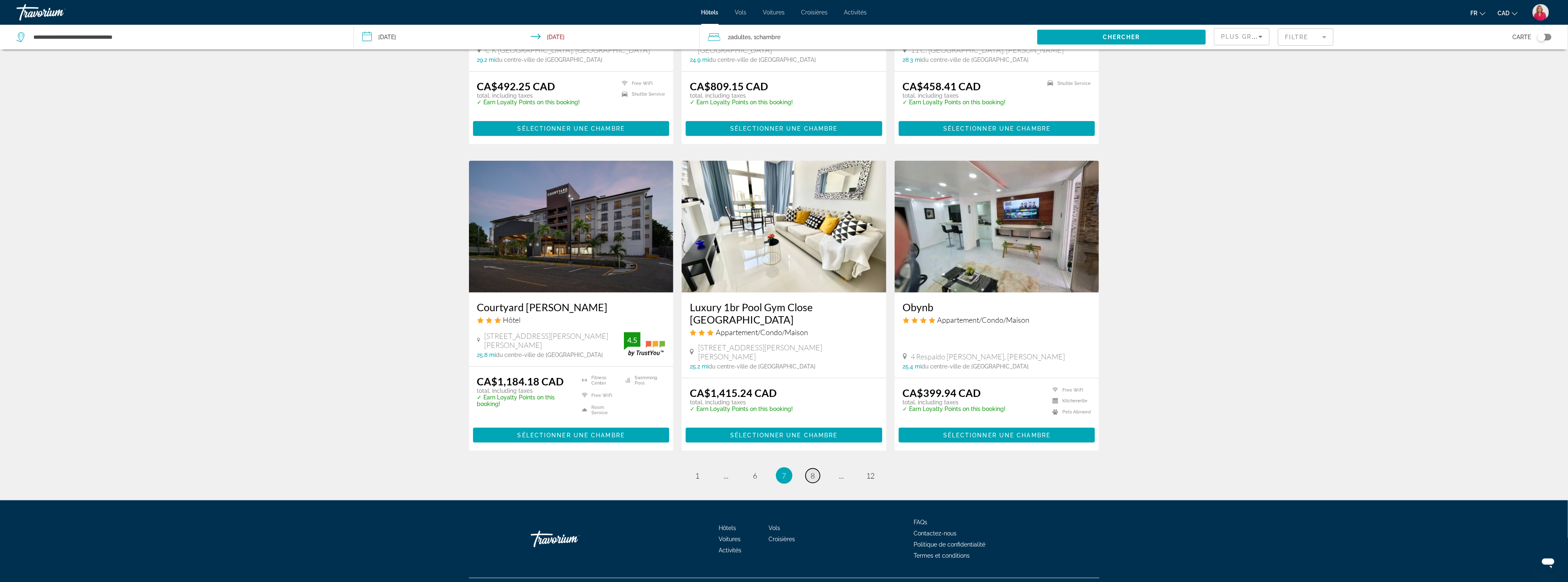
click at [817, 468] on link "page 8" at bounding box center [813, 476] width 15 height 15
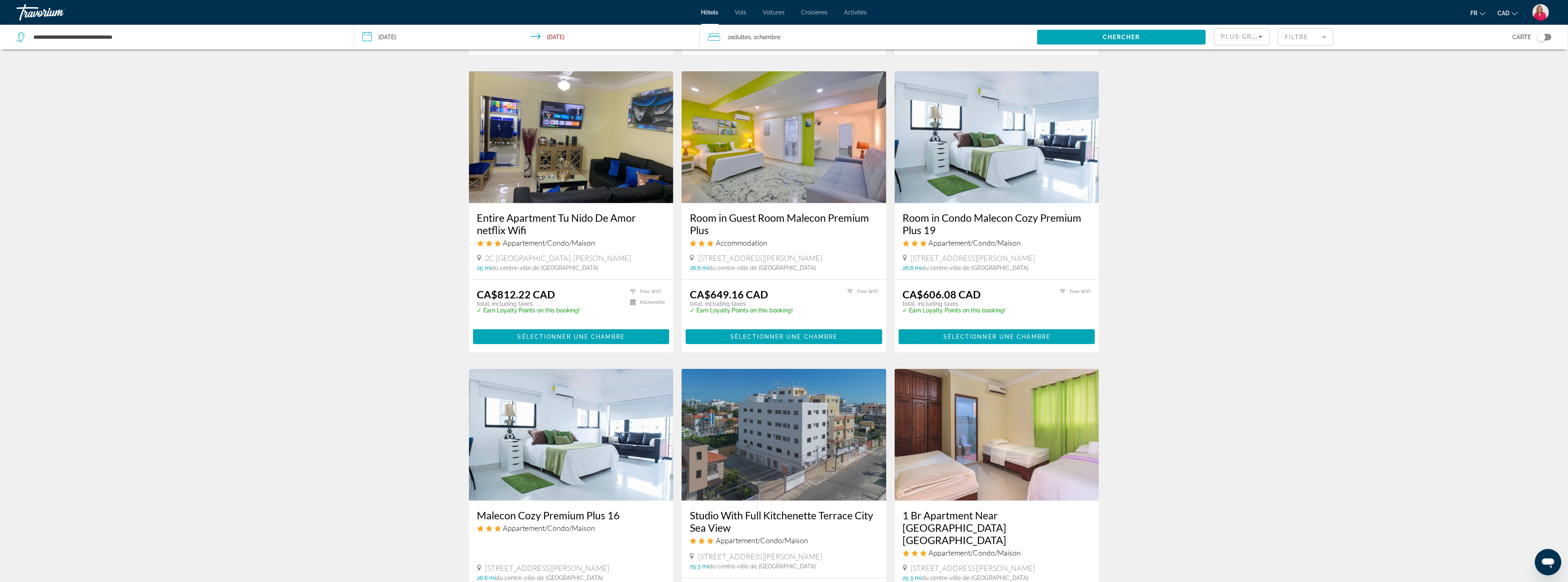
scroll to position [778, 0]
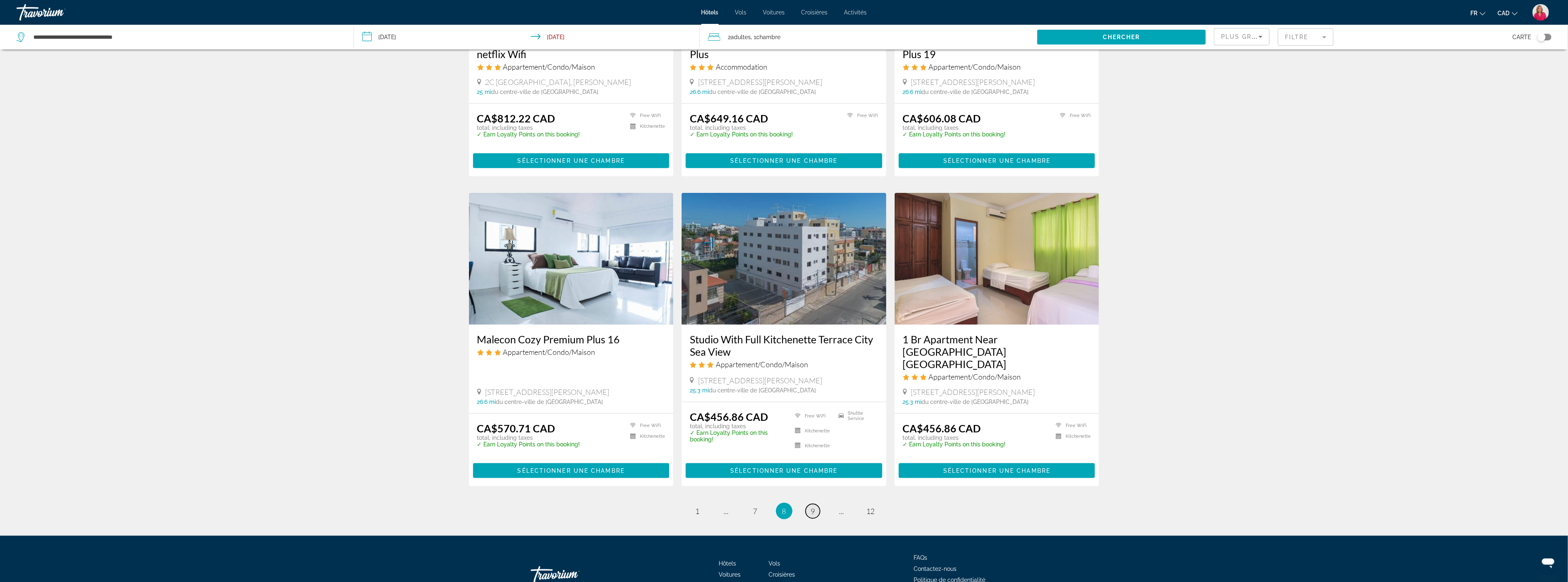
click at [811, 506] on span "9" at bounding box center [812, 510] width 4 height 9
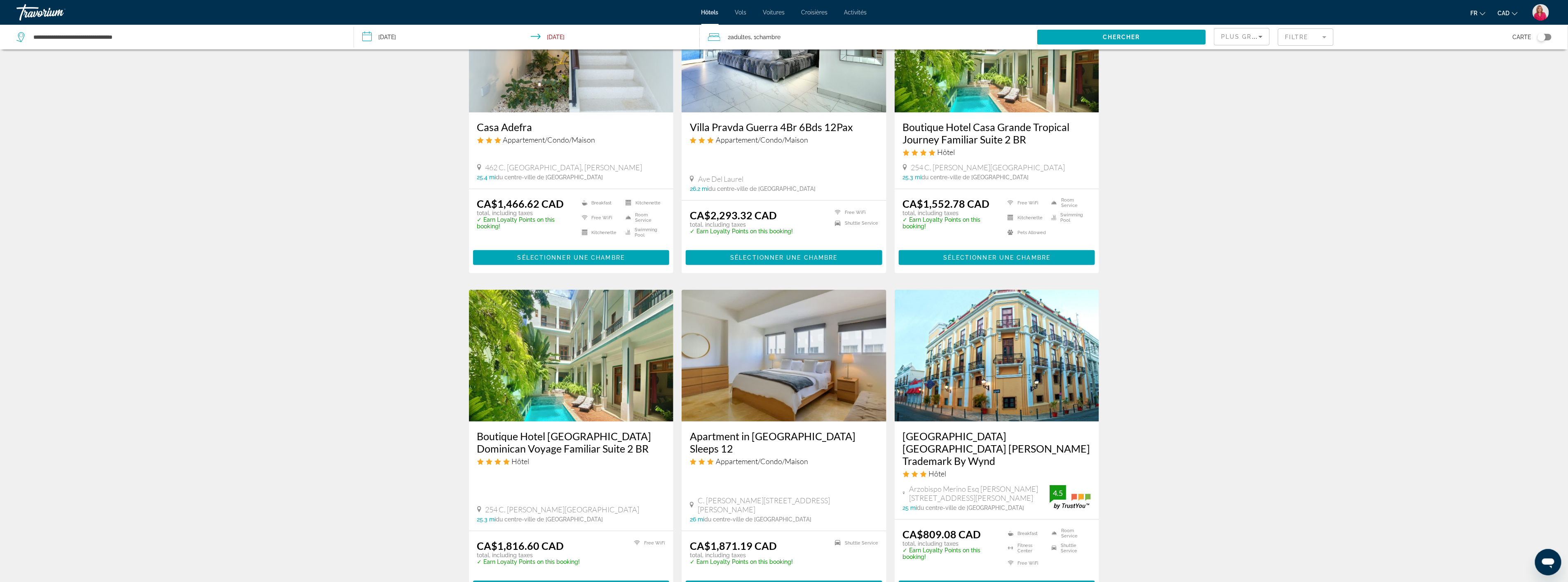
scroll to position [824, 0]
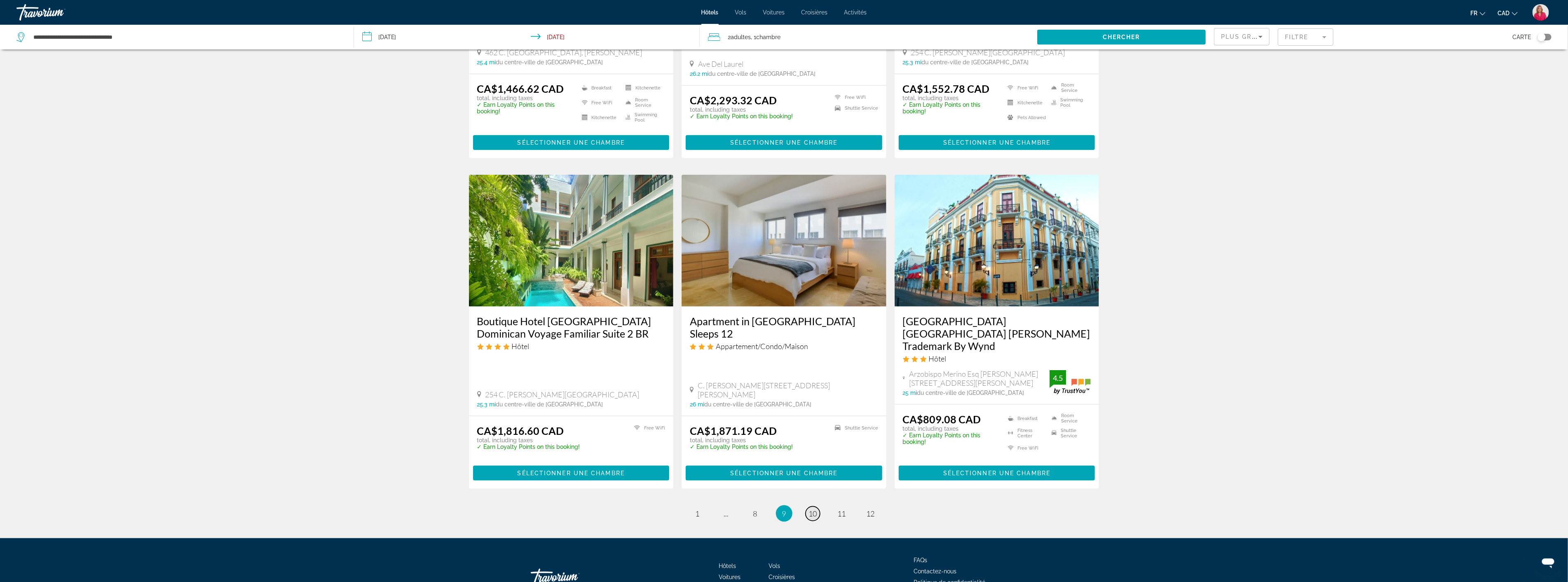
click at [814, 509] on span "10" at bounding box center [812, 513] width 8 height 9
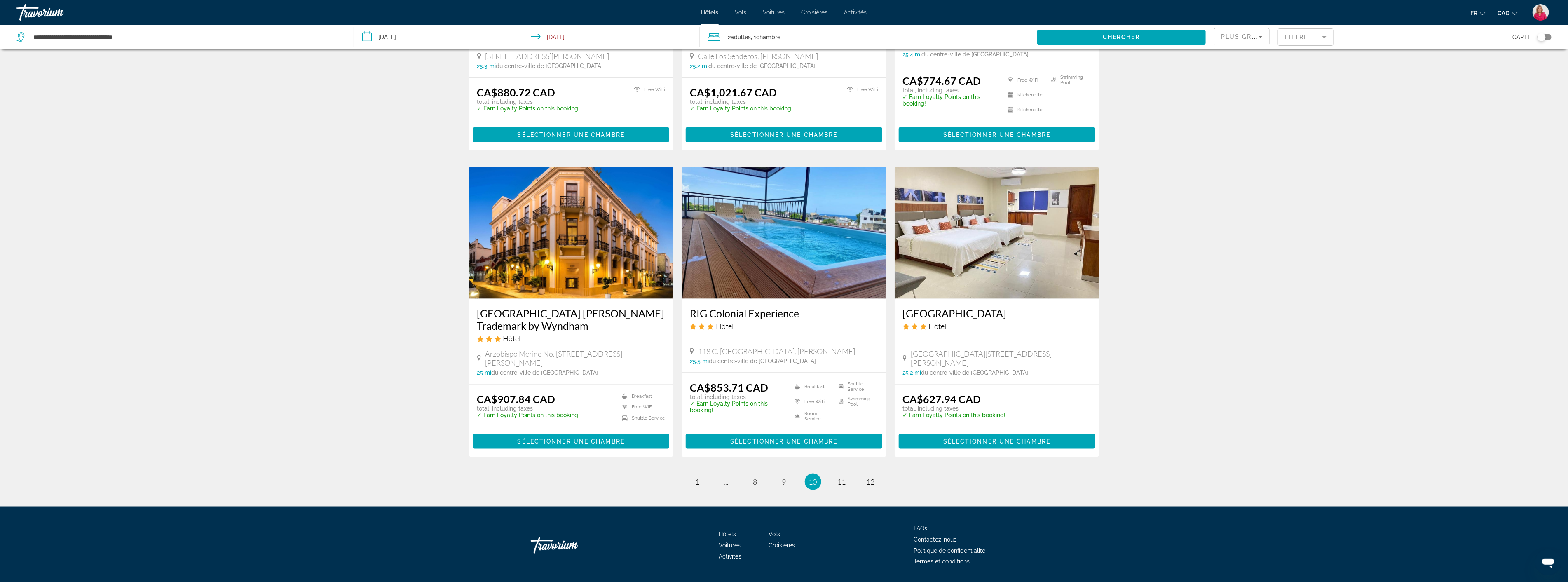
scroll to position [849, 0]
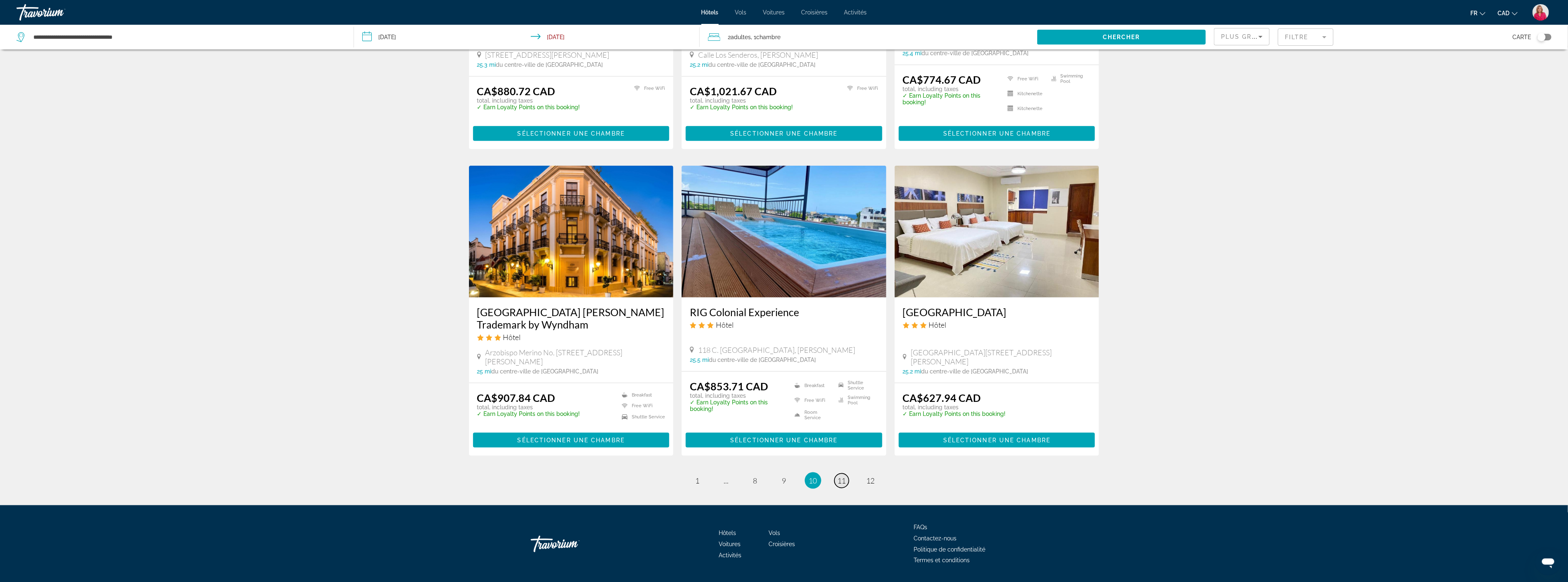
click at [846, 473] on link "page 11" at bounding box center [842, 481] width 15 height 15
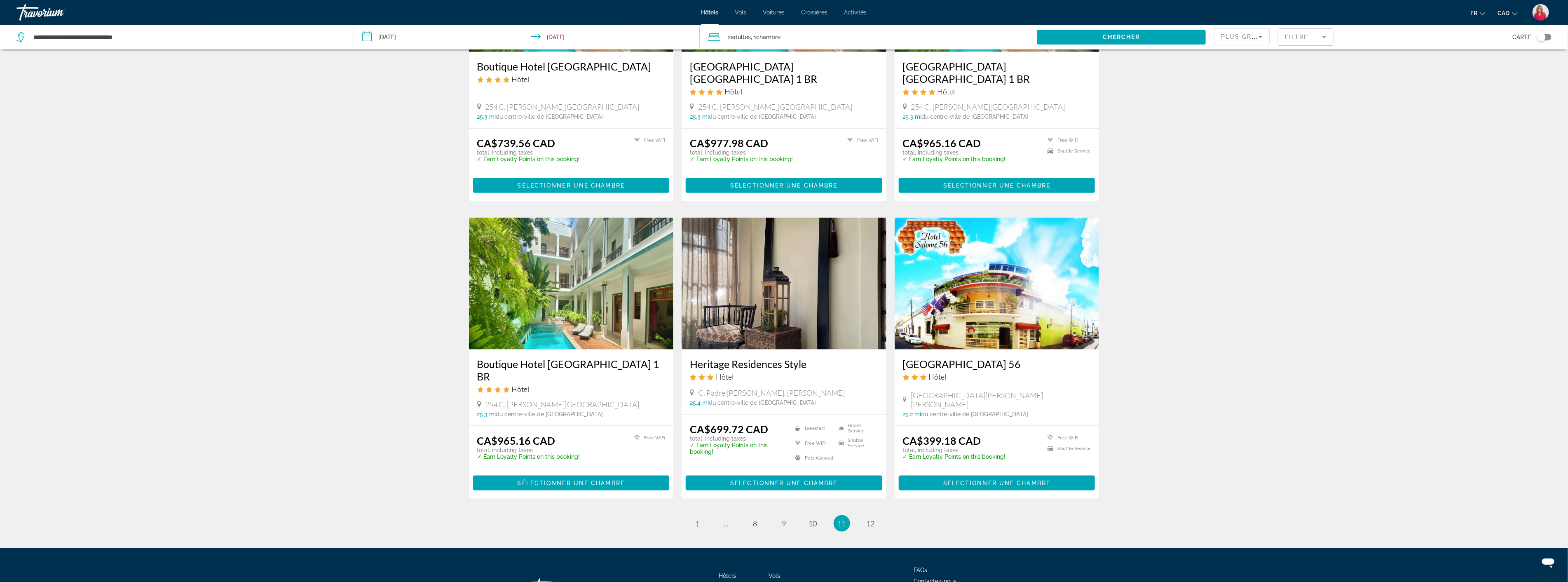
scroll to position [820, 0]
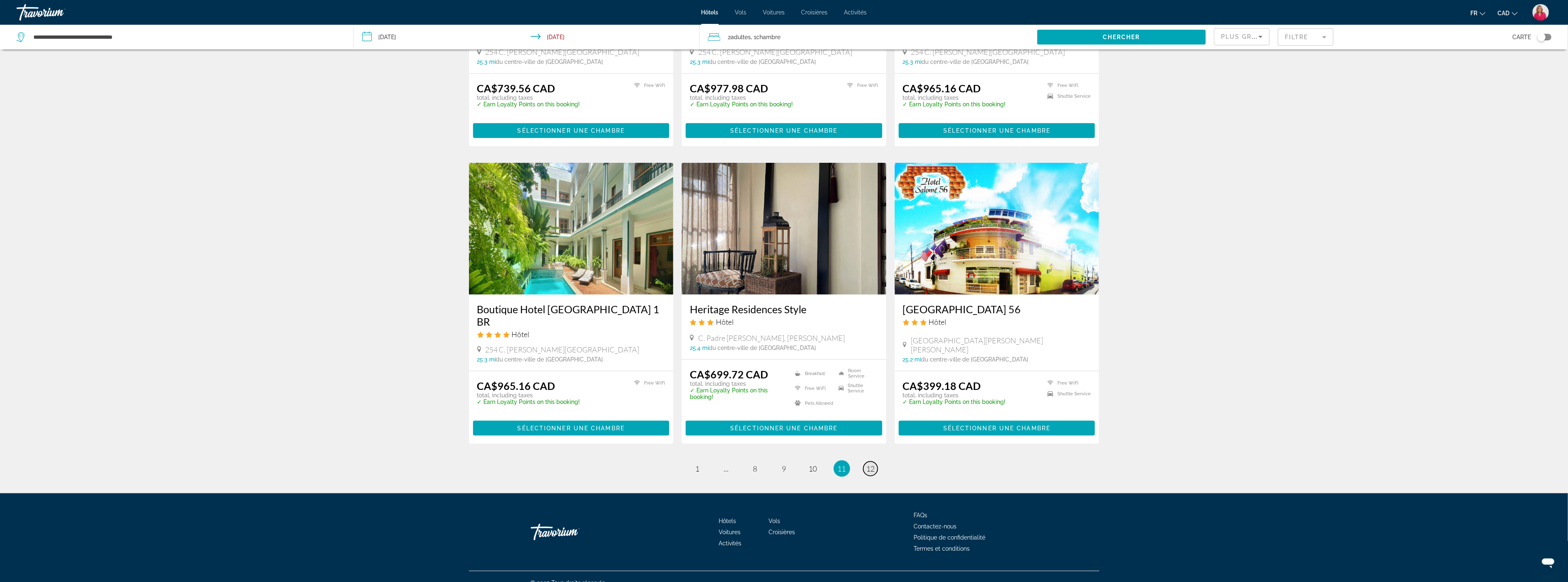
click at [874, 464] on span "12" at bounding box center [870, 468] width 8 height 9
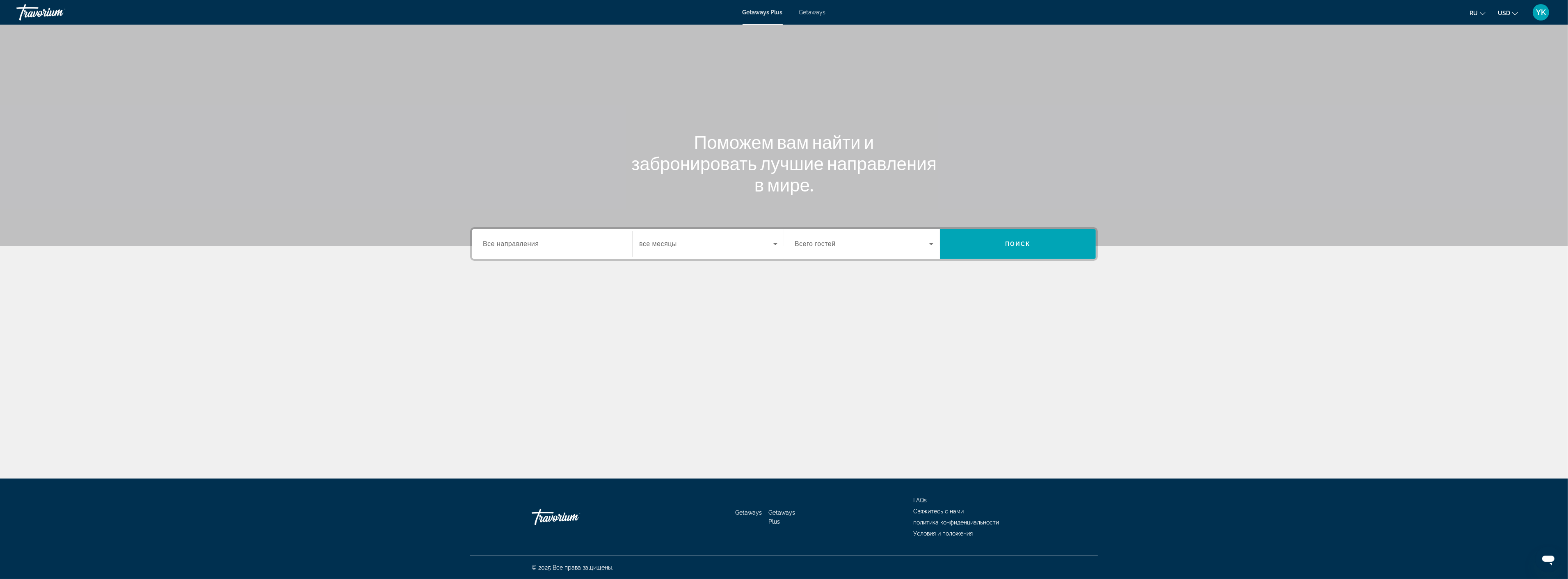
click at [548, 243] on input "Destination Все направления" at bounding box center [552, 244] width 139 height 10
click at [555, 354] on span "Search widget" at bounding box center [551, 360] width 122 height 19
click at [575, 243] on input "**********" at bounding box center [552, 244] width 139 height 10
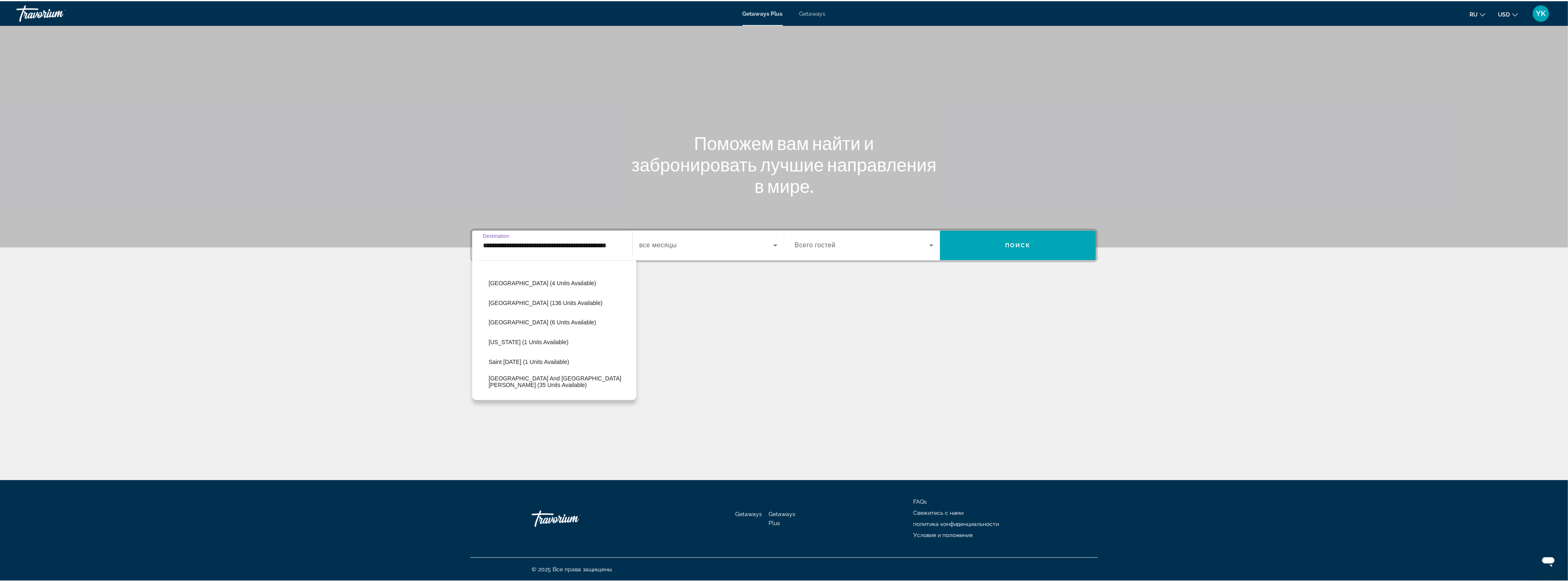
scroll to position [166, 0]
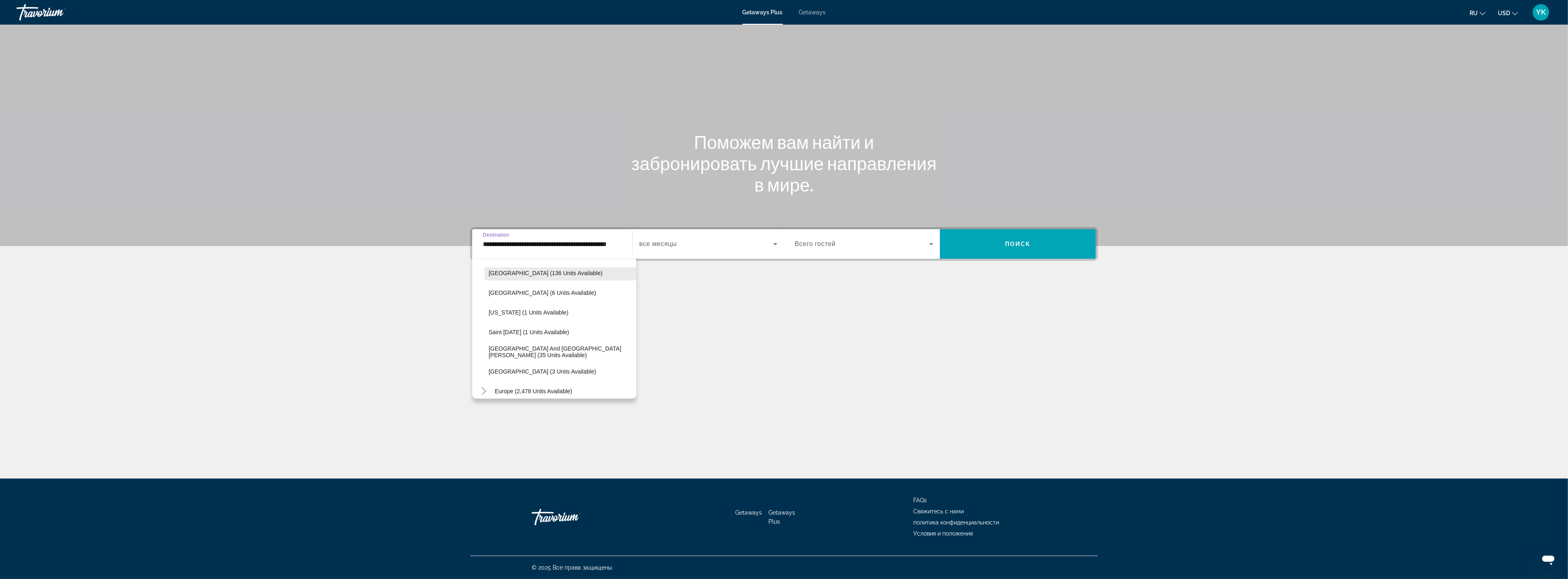
click at [561, 276] on span "[GEOGRAPHIC_DATA] (136 units available)" at bounding box center [545, 272] width 114 height 7
type input "**********"
click at [684, 244] on span "Search widget" at bounding box center [706, 244] width 134 height 10
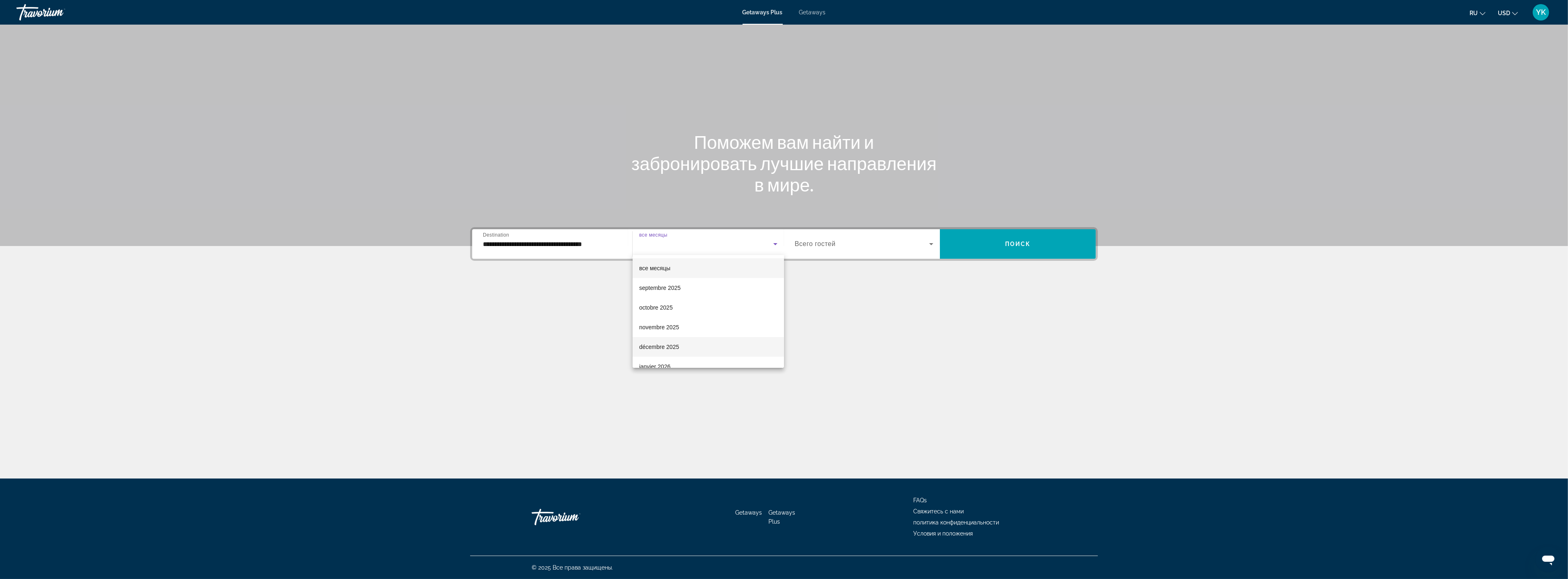
click at [669, 344] on span "décembre 2025" at bounding box center [659, 347] width 40 height 10
click at [1009, 241] on span "Поиск" at bounding box center [1018, 244] width 26 height 7
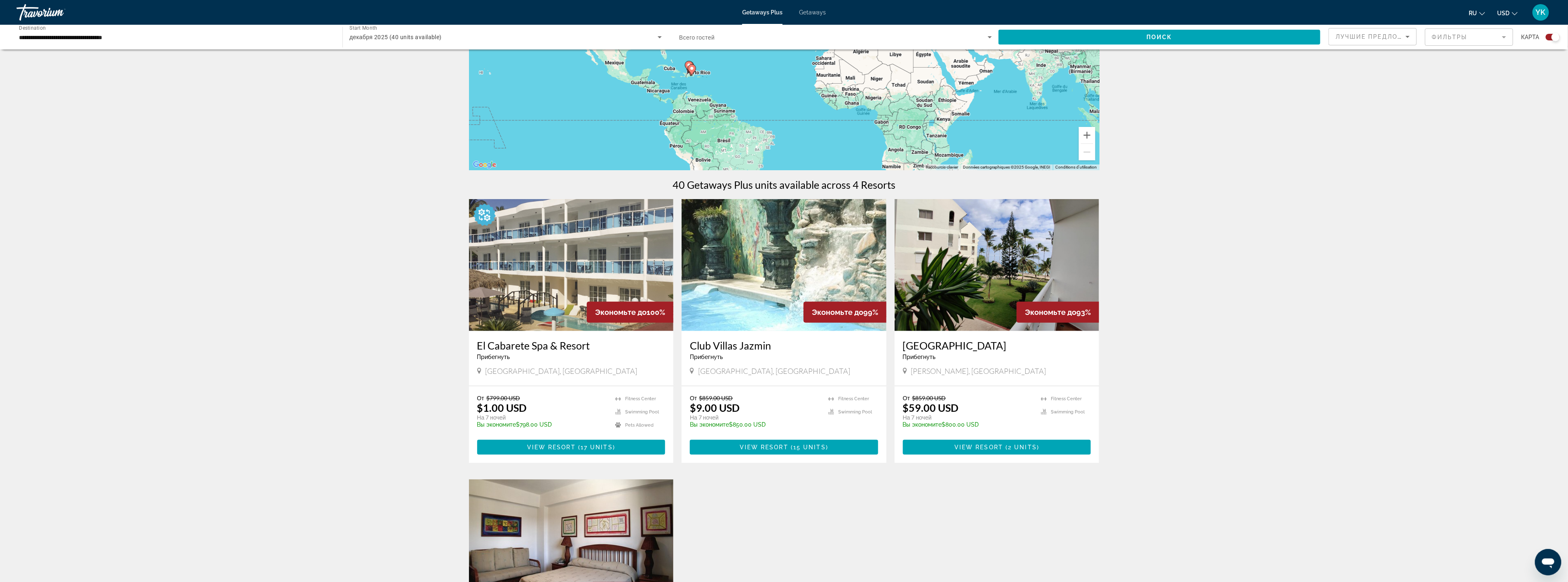
scroll to position [92, 0]
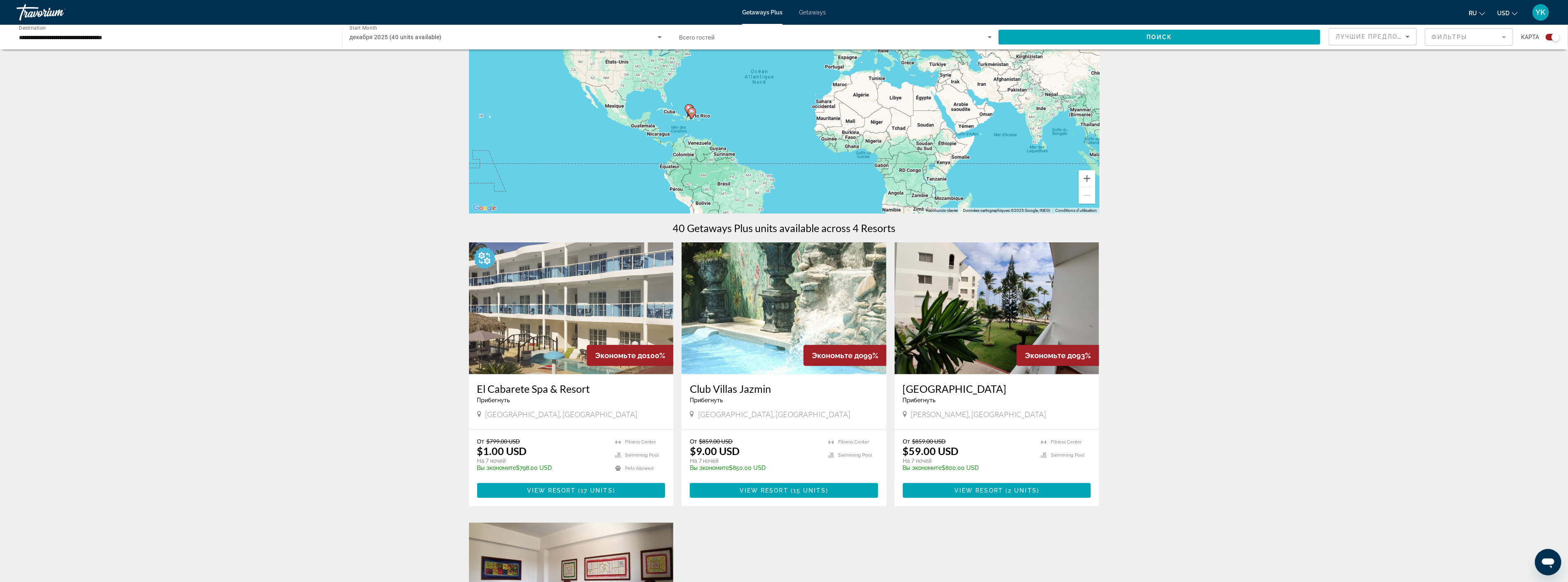
click at [603, 314] on img "Main content" at bounding box center [571, 308] width 205 height 132
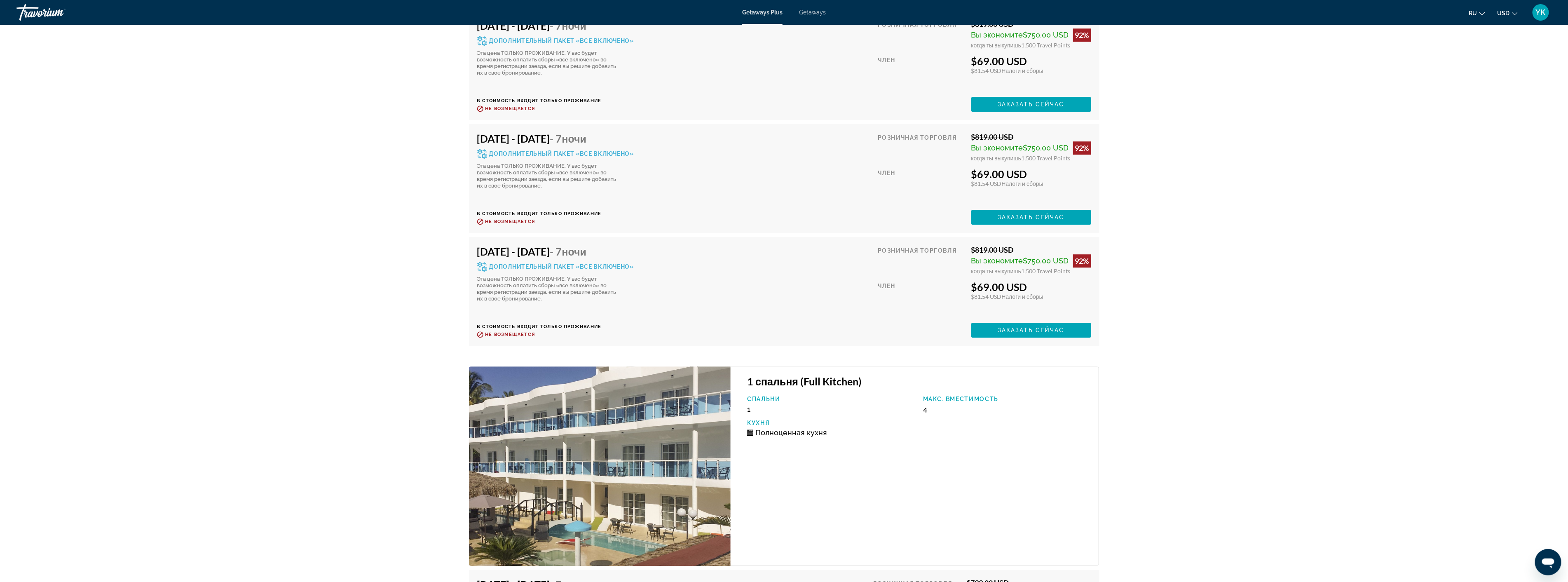
scroll to position [2289, 0]
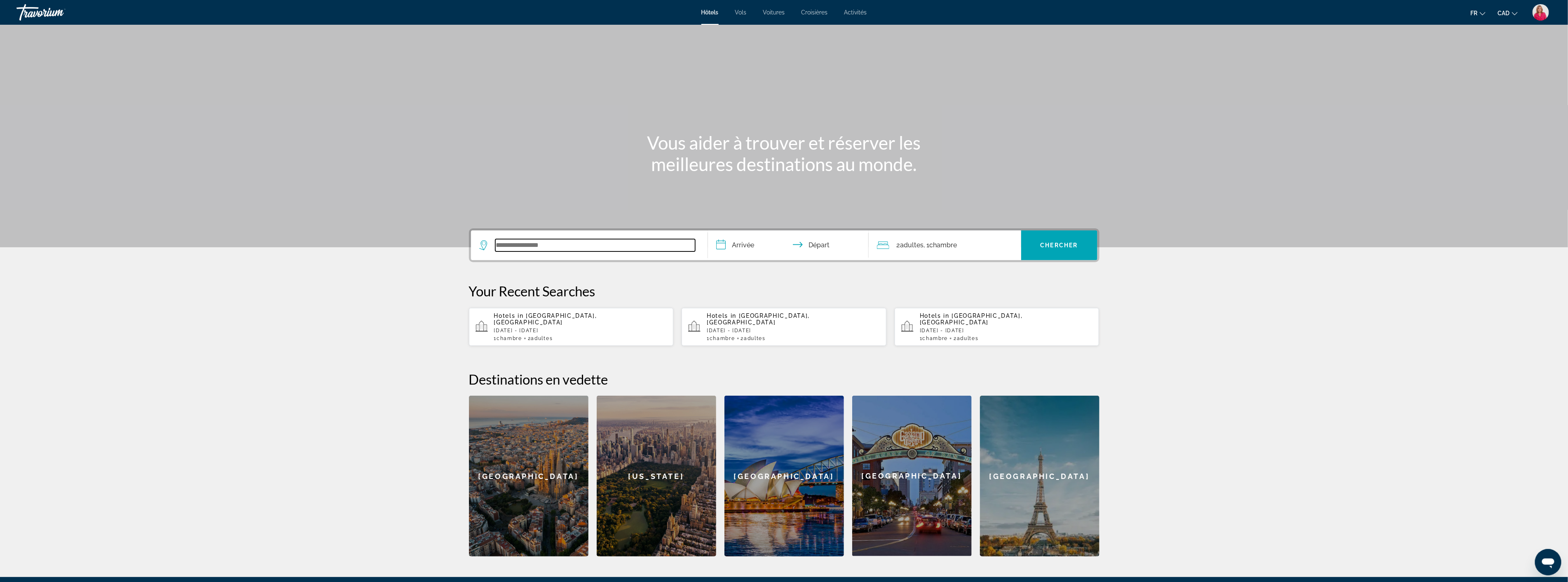
click at [555, 246] on input "Search widget" at bounding box center [595, 245] width 200 height 12
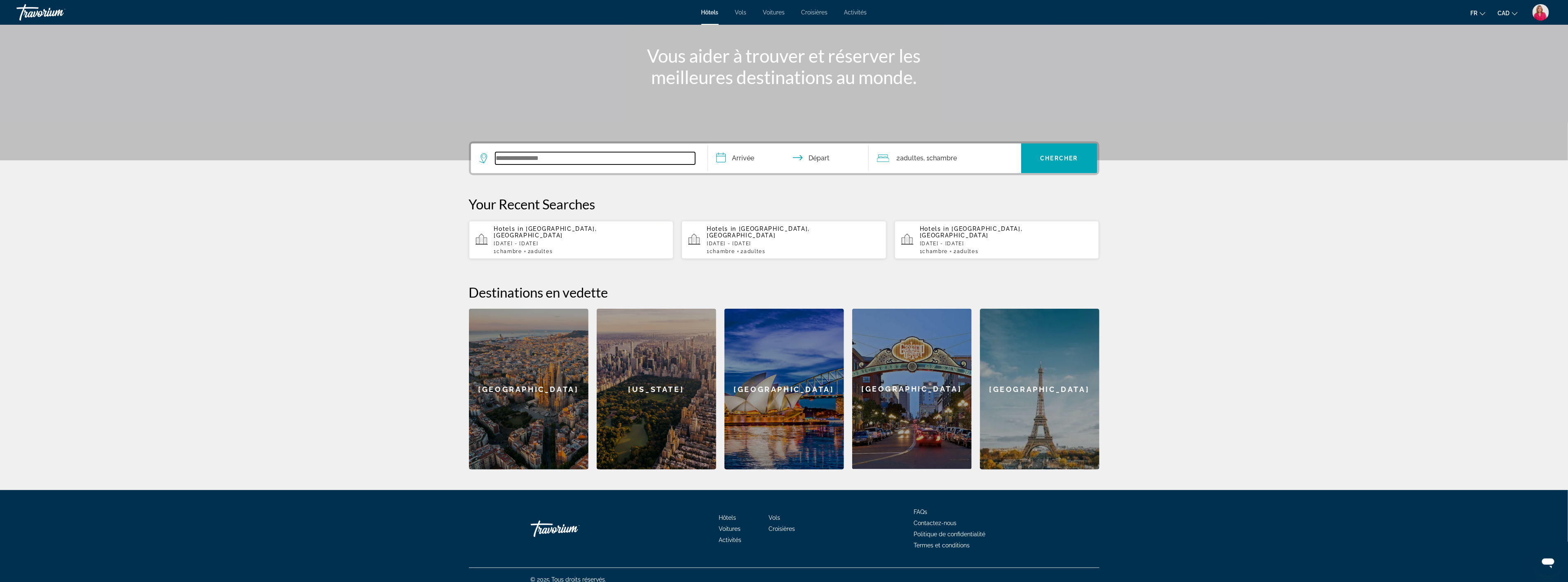
scroll to position [89, 0]
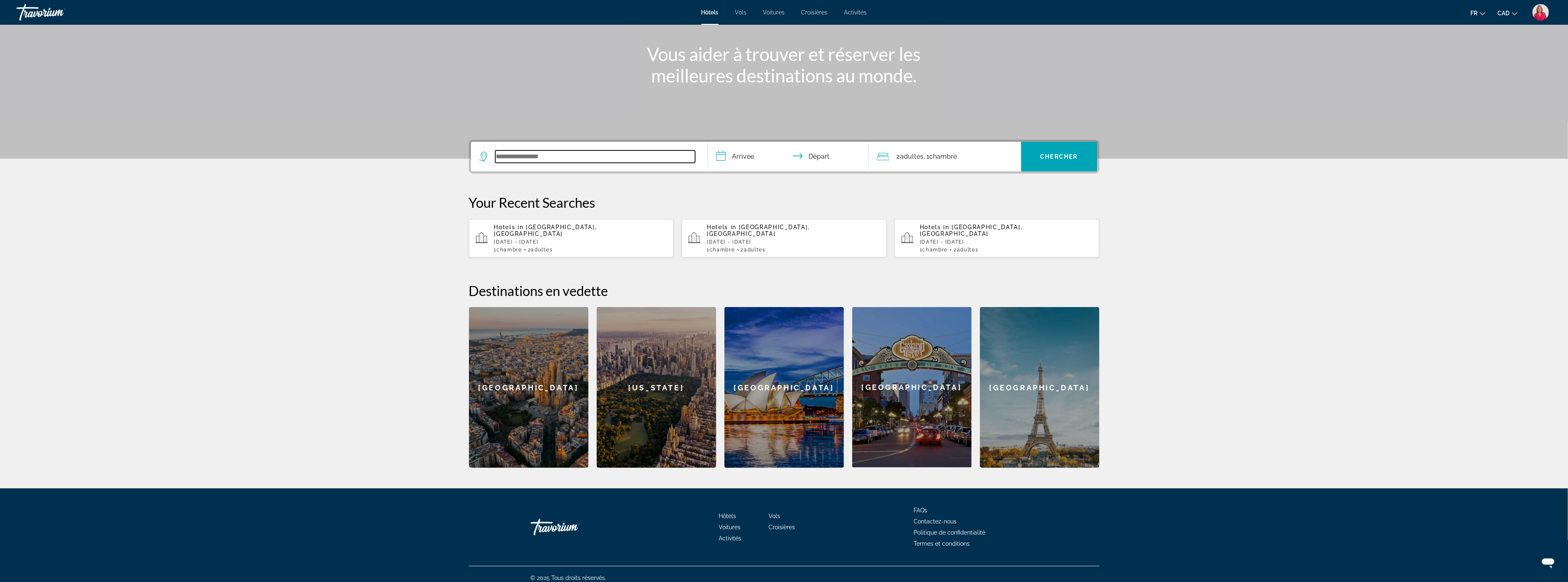
click at [538, 155] on input "Search widget" at bounding box center [595, 157] width 200 height 12
click at [542, 156] on input "Search widget" at bounding box center [595, 157] width 200 height 12
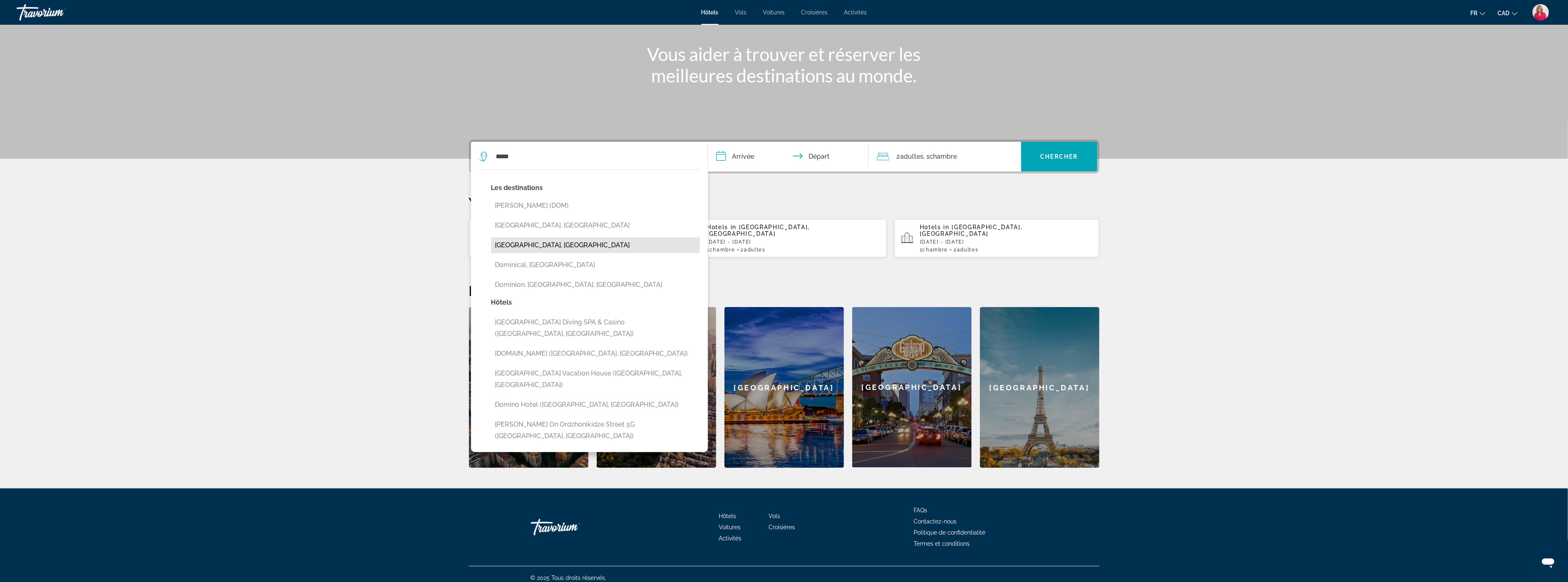
click at [590, 245] on button "Dominican Republic, Dominican Republic" at bounding box center [595, 245] width 208 height 16
type input "**********"
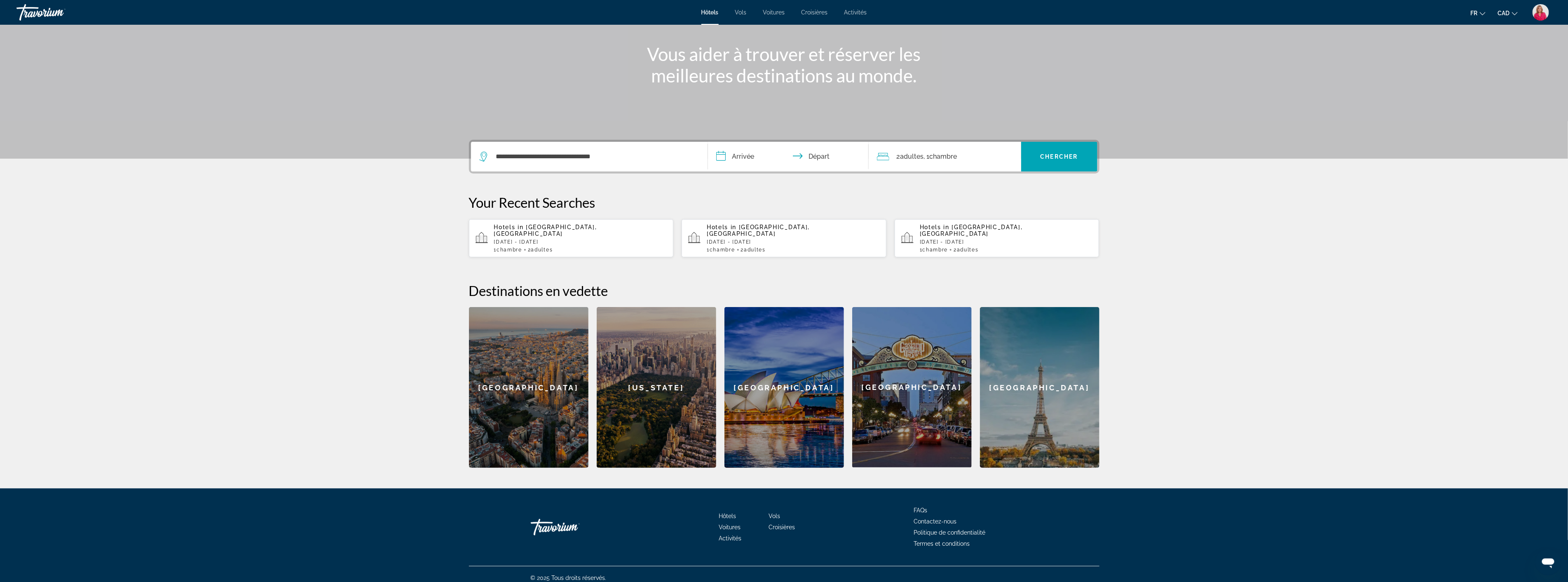
click at [764, 155] on input "**********" at bounding box center [790, 158] width 164 height 32
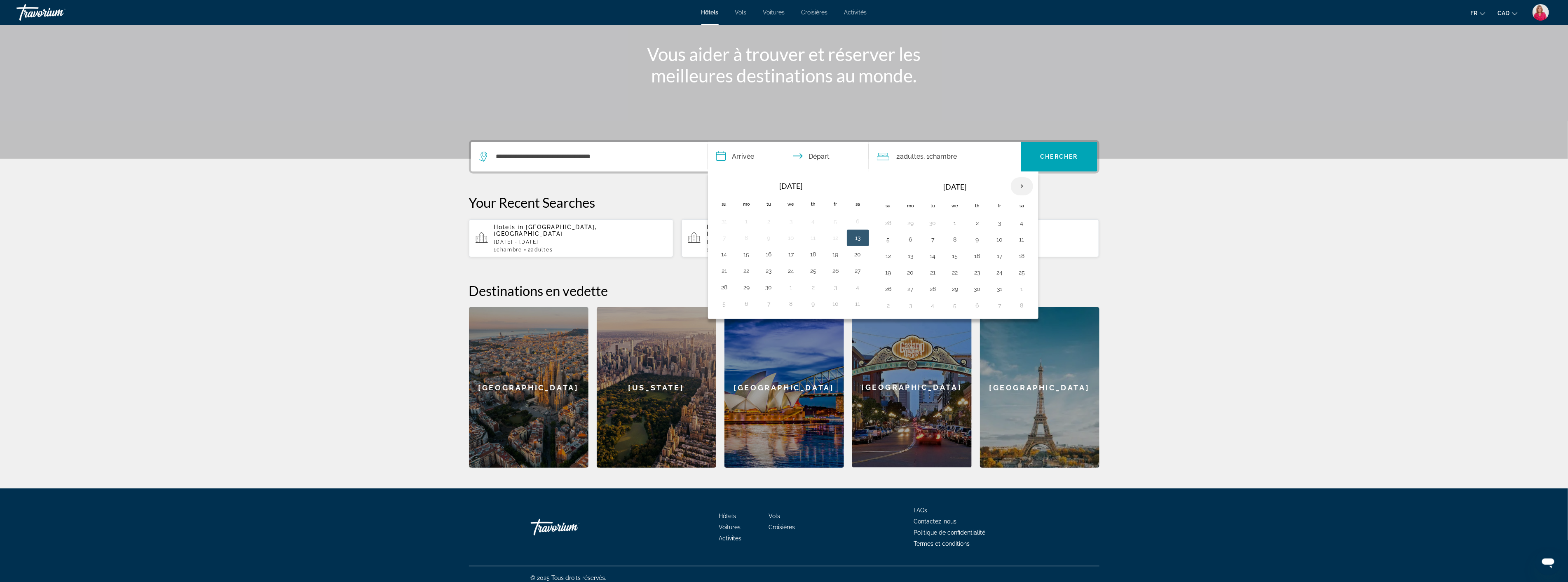
click at [1025, 184] on th "Next month" at bounding box center [1021, 186] width 22 height 18
click at [912, 240] on button "8" at bounding box center [911, 239] width 13 height 12
click at [912, 254] on button "15" at bounding box center [911, 256] width 13 height 12
type input "**********"
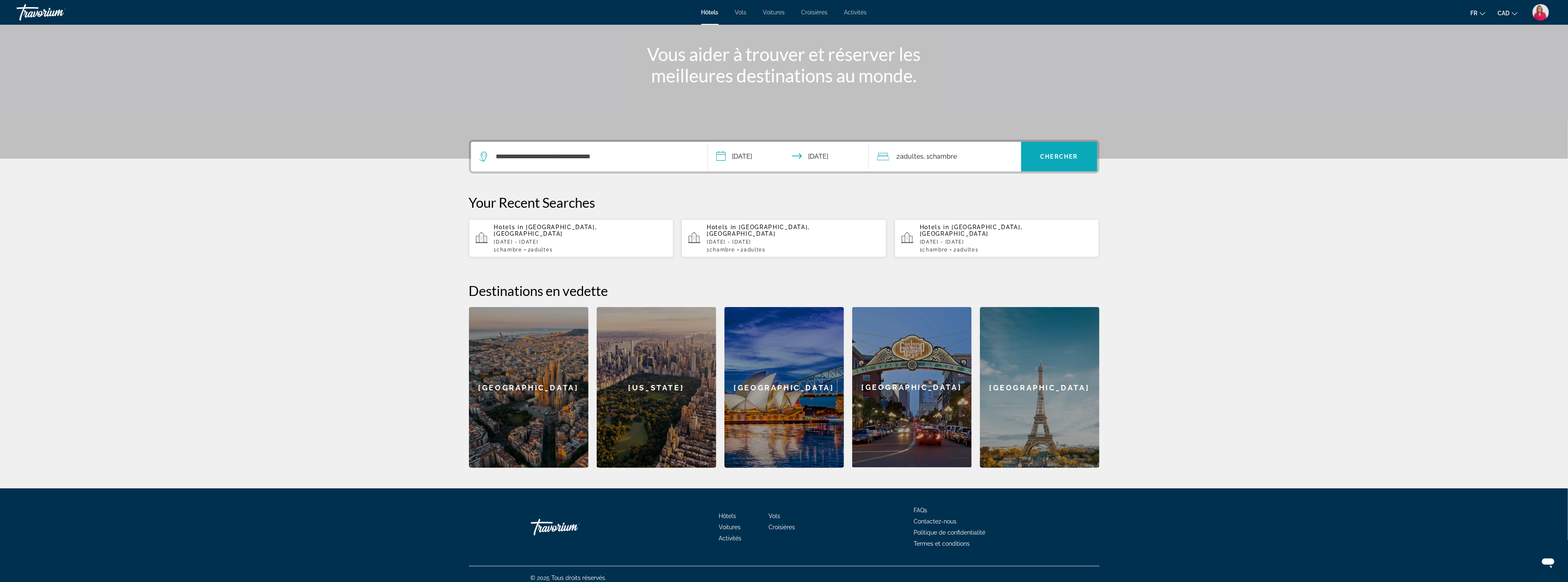
click at [1056, 153] on span "Chercher" at bounding box center [1059, 157] width 37 height 7
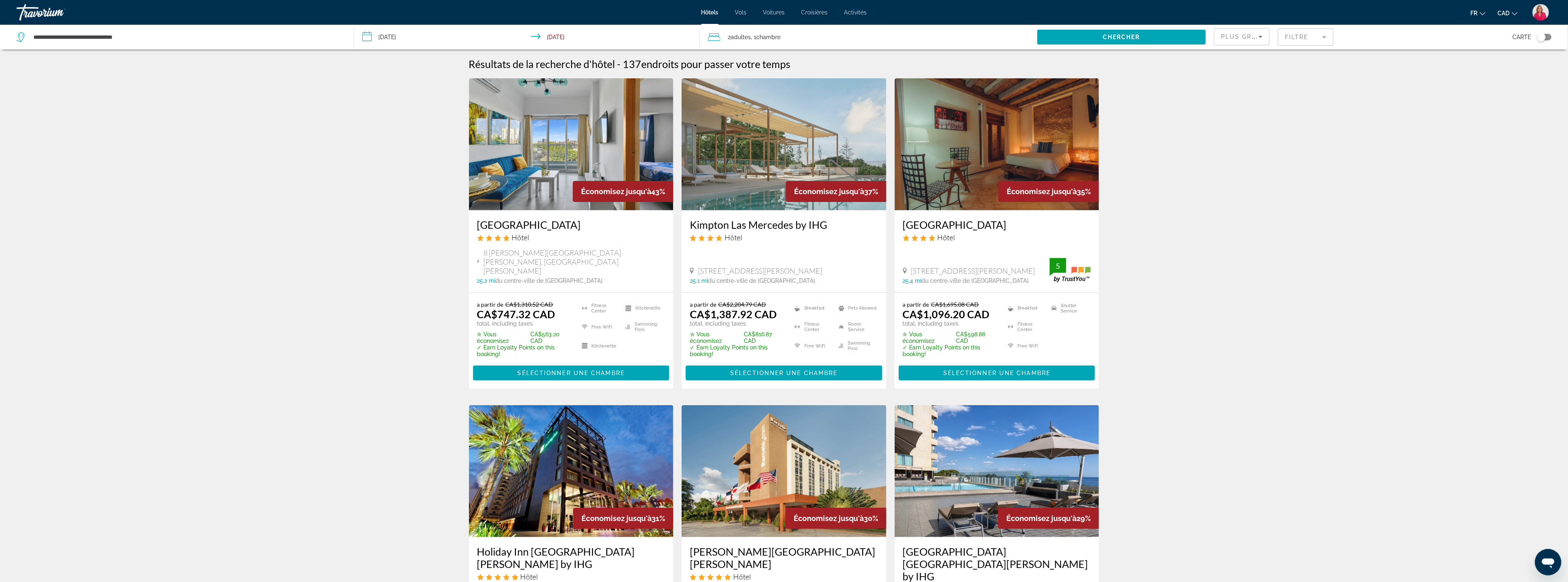
click at [1309, 38] on mat-form-field "Filtre" at bounding box center [1305, 37] width 56 height 17
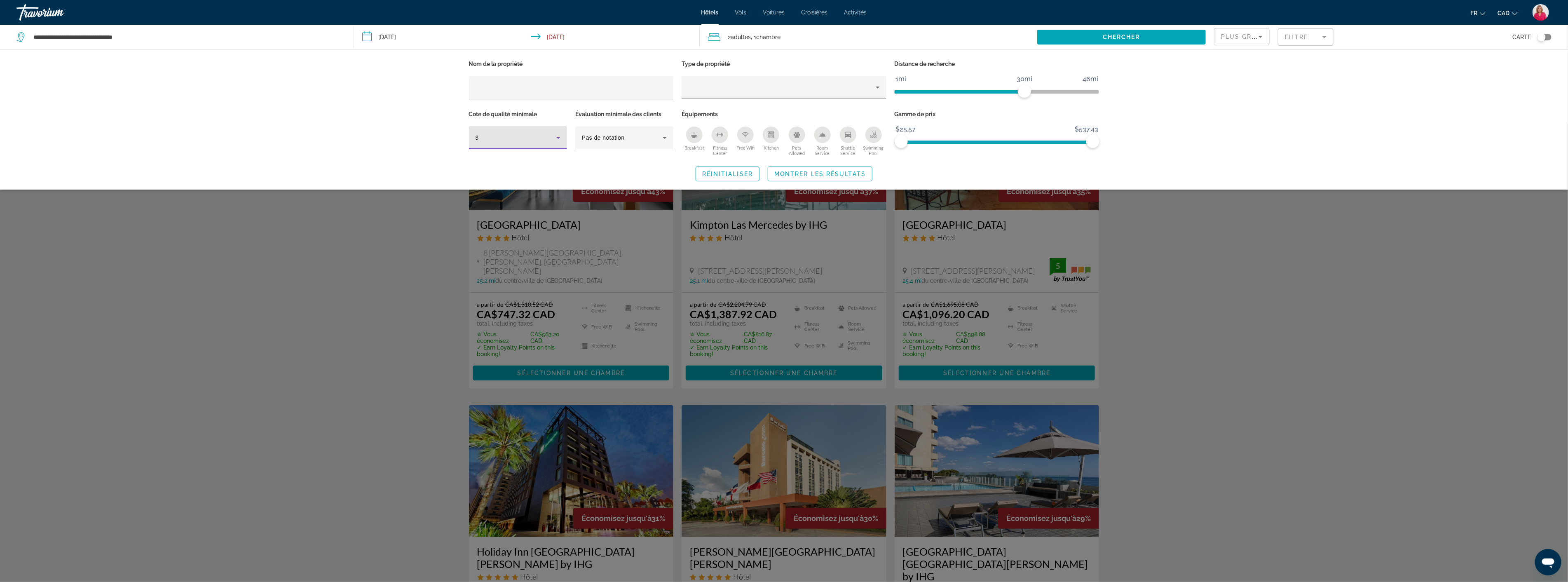
click at [559, 137] on icon "Hotel Filters" at bounding box center [558, 138] width 4 height 2
click at [509, 180] on mat-option "4" at bounding box center [518, 182] width 98 height 20
click at [1283, 152] on div "Nom de la propriété Type de propriété Distance de recherche 1mi 46mi 30mi Cote …" at bounding box center [784, 119] width 1568 height 140
click at [1136, 34] on span "Chercher" at bounding box center [1121, 37] width 37 height 7
click at [697, 138] on div "Breakfast" at bounding box center [694, 134] width 17 height 17
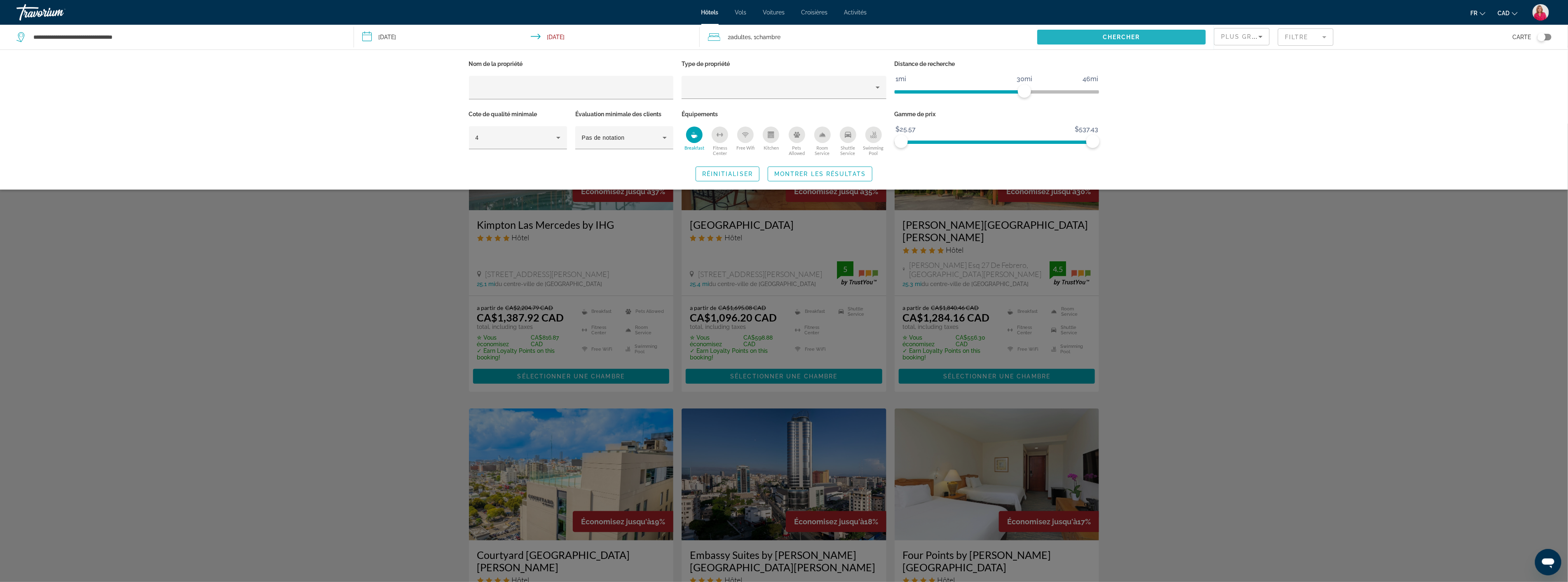
click at [1135, 37] on span "Chercher" at bounding box center [1121, 37] width 37 height 7
click at [425, 314] on div "Search widget" at bounding box center [784, 352] width 1568 height 458
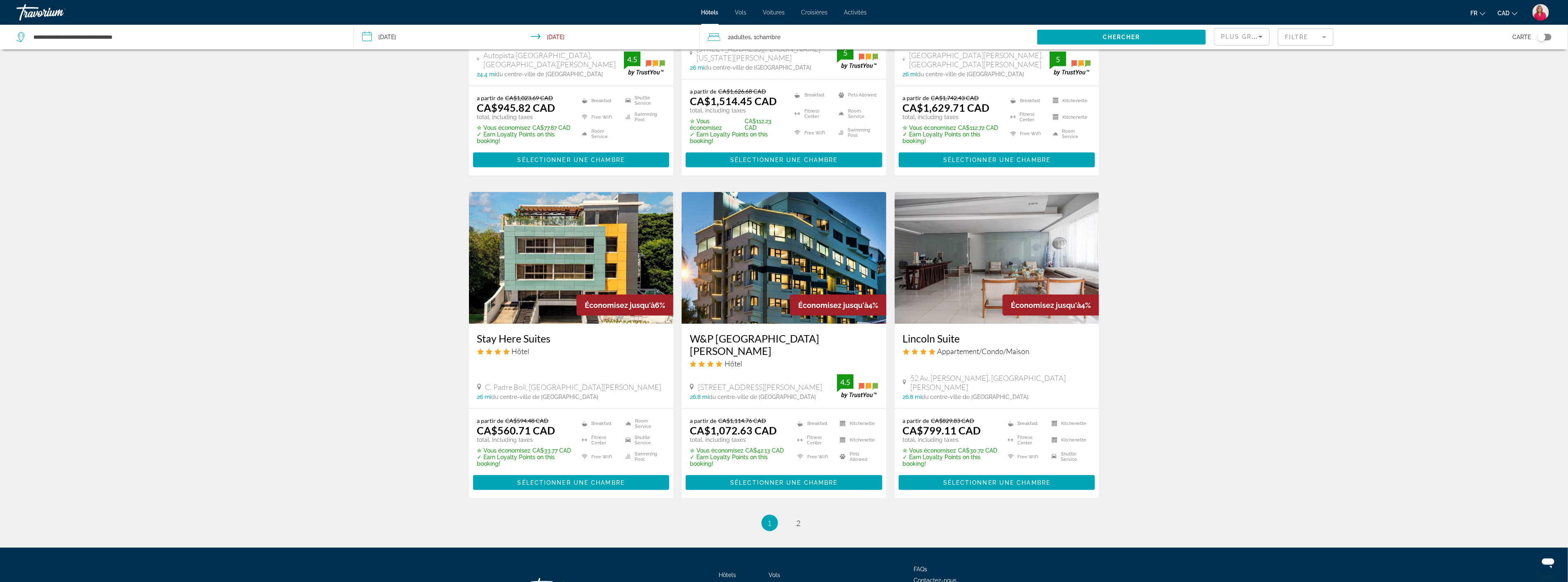
scroll to position [899, 0]
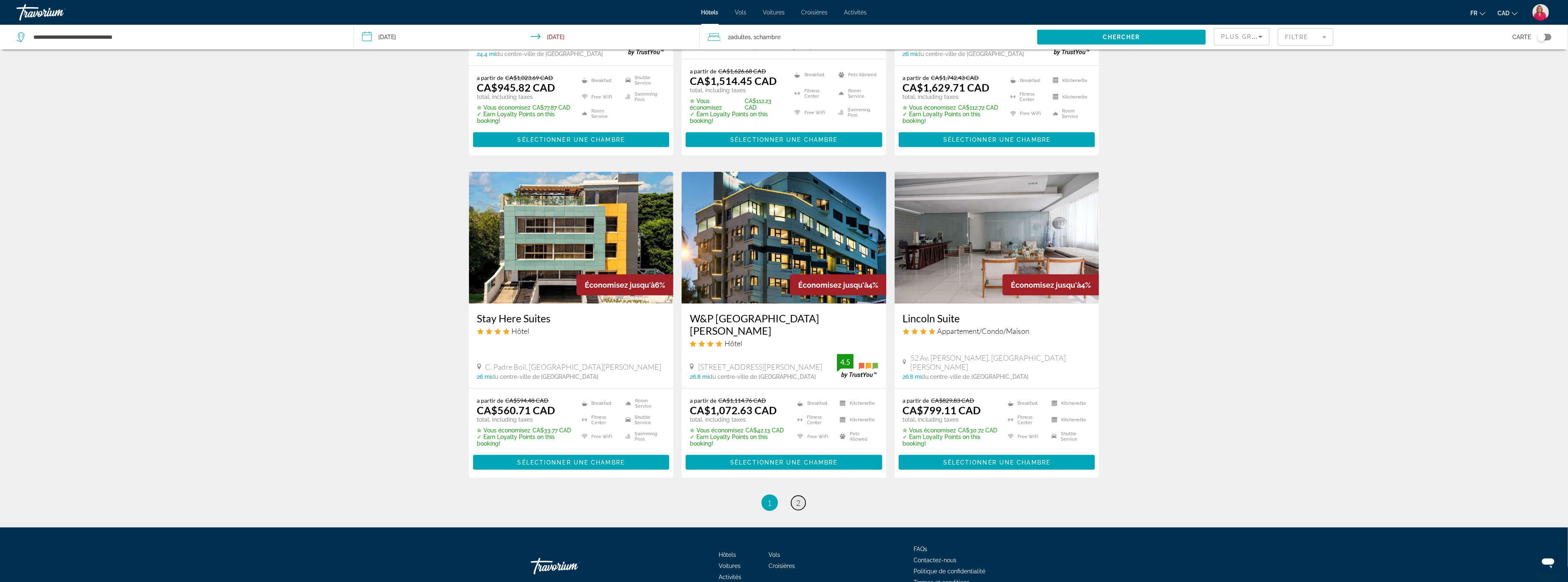
click at [798, 498] on span "2" at bounding box center [798, 503] width 4 height 9
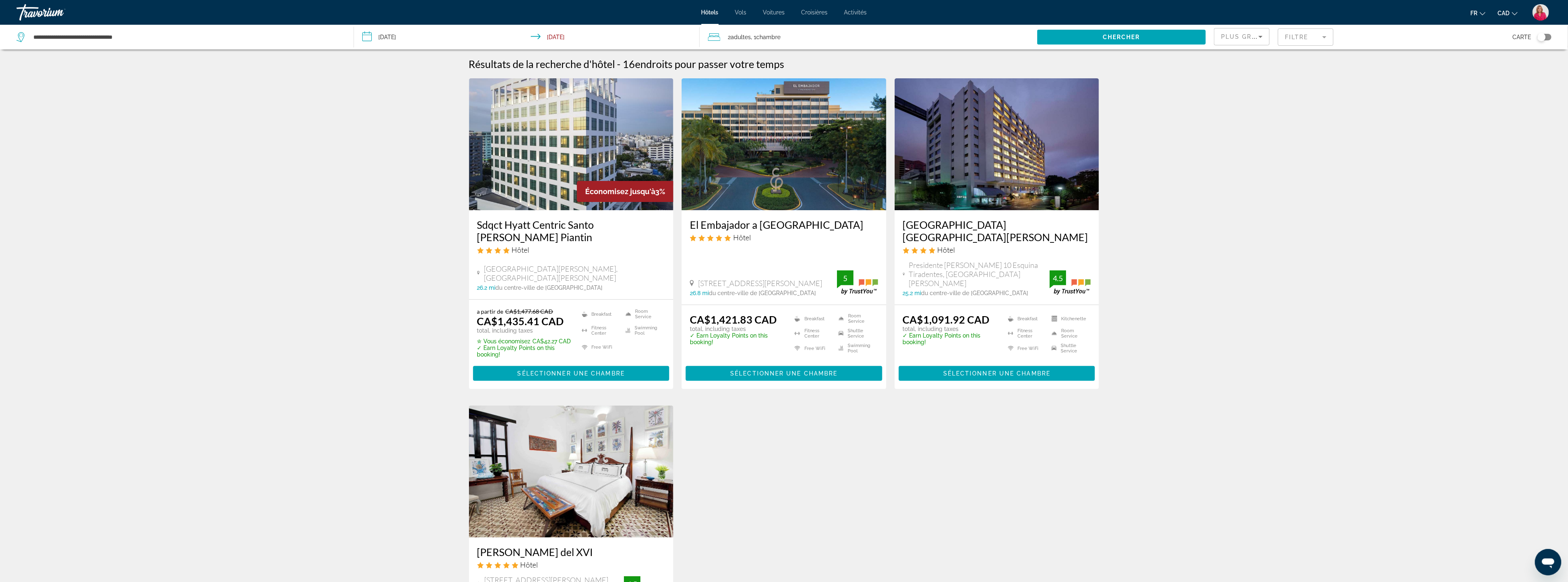
click at [554, 184] on img "Main content" at bounding box center [571, 144] width 205 height 132
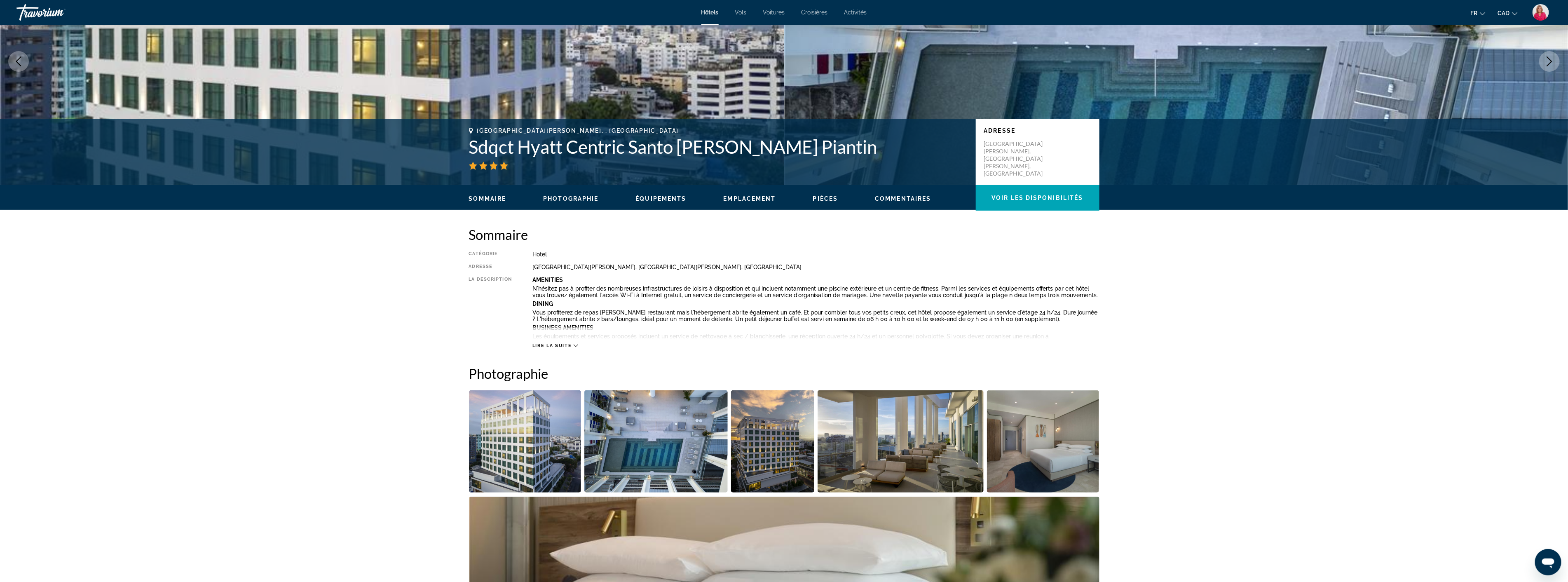
scroll to position [78, 0]
